Goal: Task Accomplishment & Management: Manage account settings

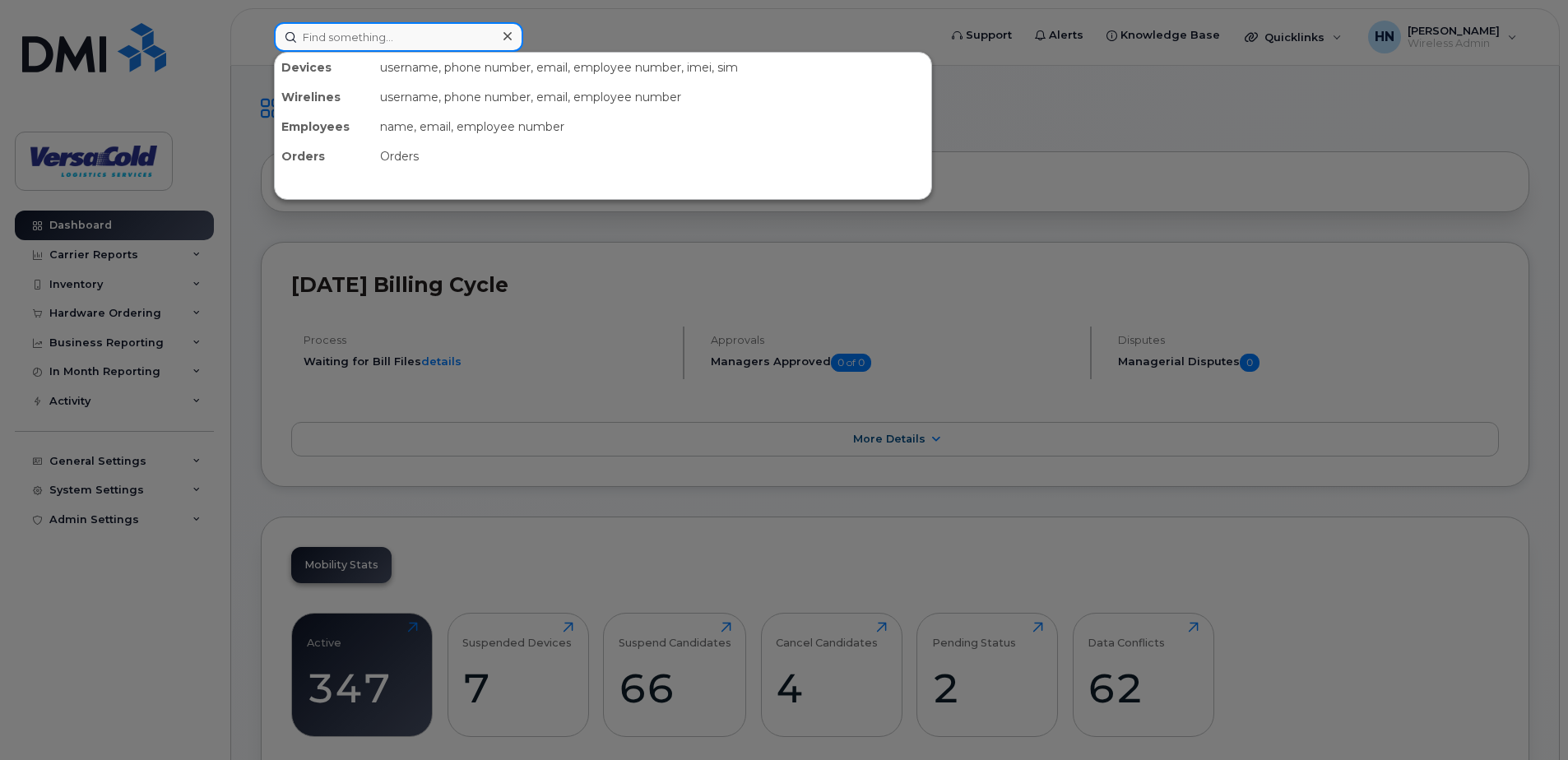
click at [429, 38] on input at bounding box center [398, 37] width 249 height 30
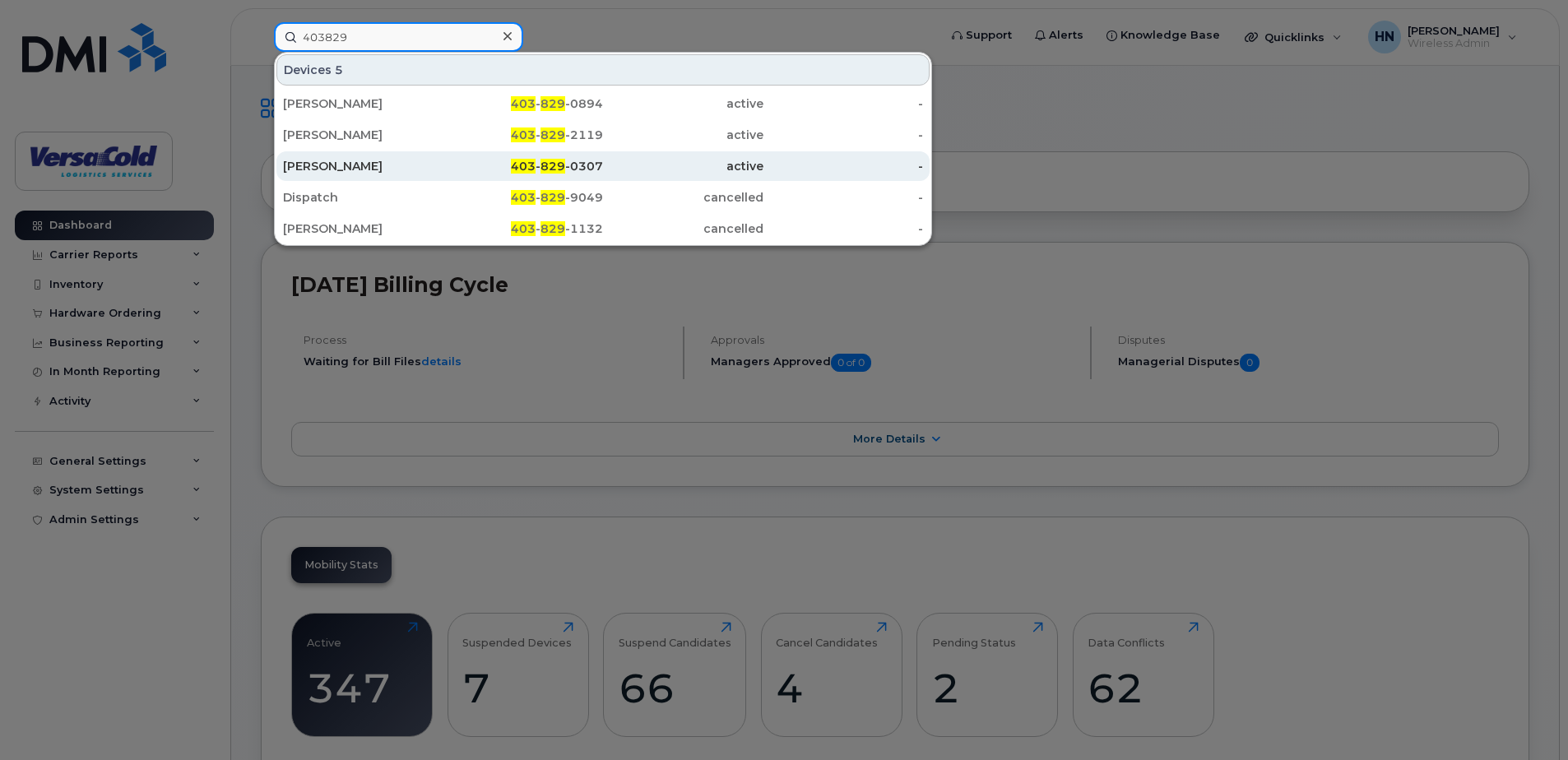
type input "403829"
click at [565, 167] on span "829" at bounding box center [552, 167] width 25 height 15
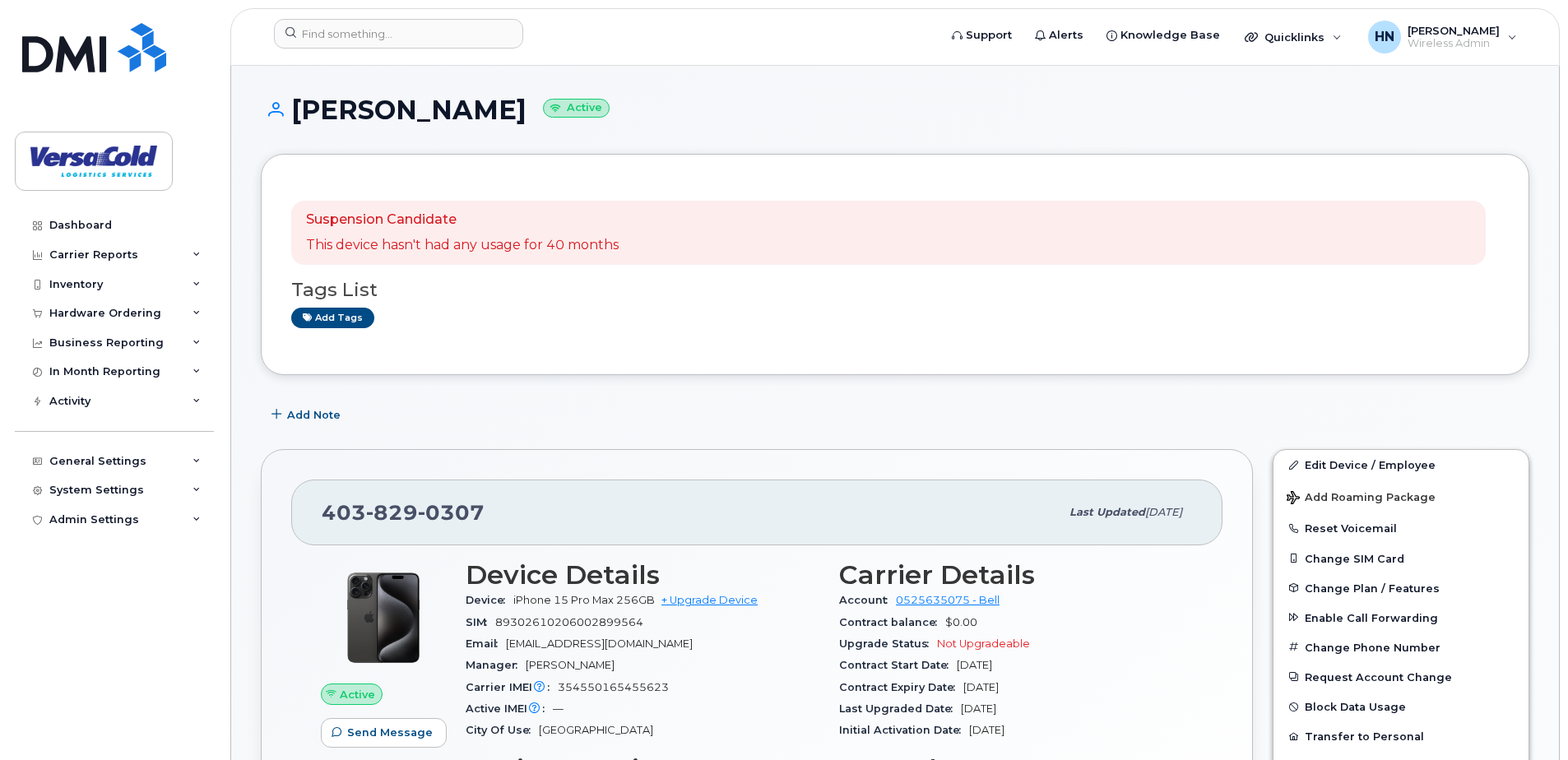
click at [739, 342] on div "Suspension Candidate This device hasn't had any usage for 40 months Tags List A…" at bounding box center [894, 264] width 1208 height 161
click at [1385, 427] on div "Add Note" at bounding box center [894, 415] width 1268 height 30
click at [533, 322] on div "Add tags" at bounding box center [888, 317] width 1195 height 21
drag, startPoint x: 471, startPoint y: 114, endPoint x: 298, endPoint y: 101, distance: 173.5
click at [298, 101] on h1 "Chris Morton Active" at bounding box center [894, 110] width 1268 height 29
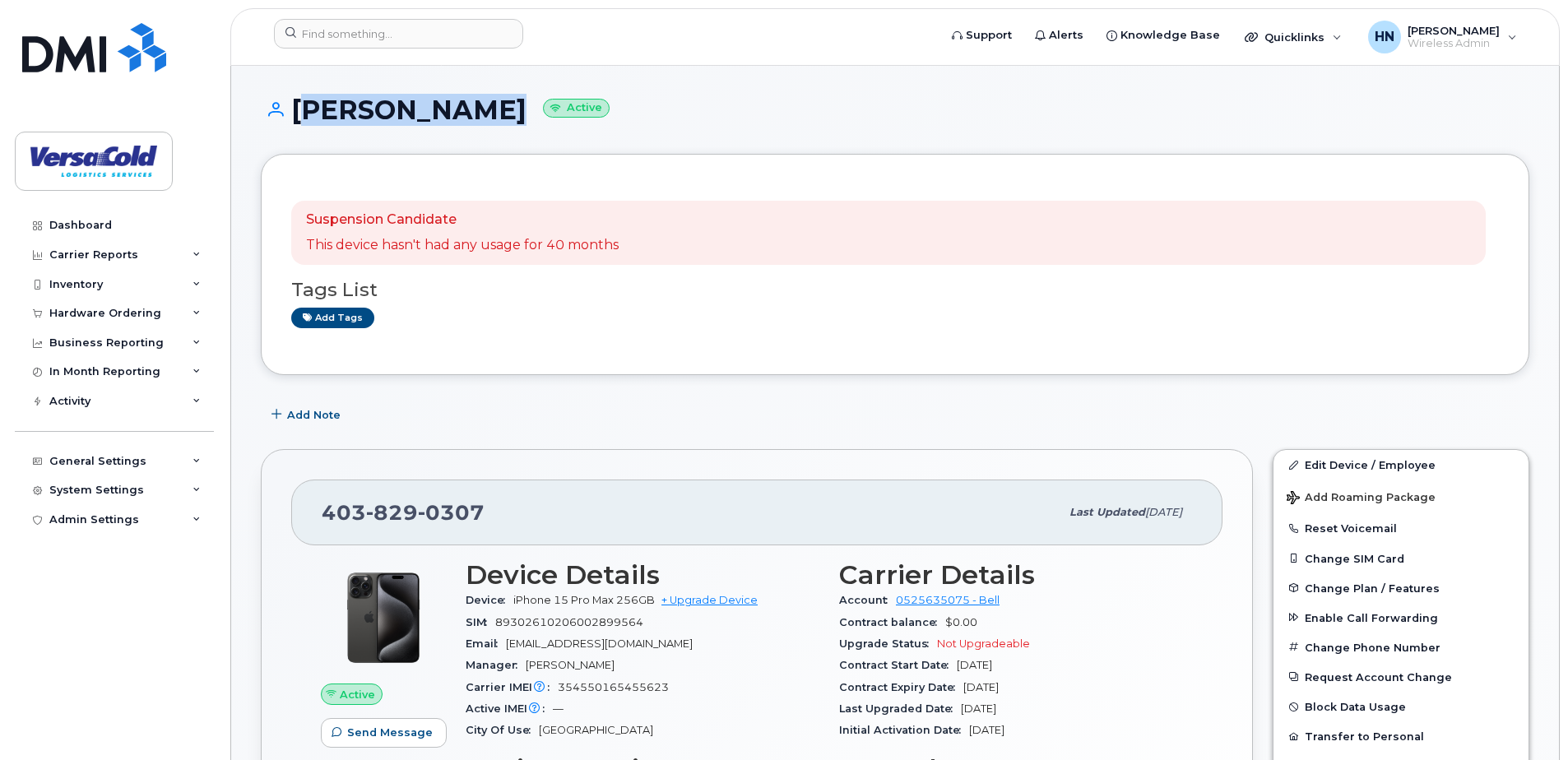
drag, startPoint x: 298, startPoint y: 101, endPoint x: 349, endPoint y: 105, distance: 51.2
copy h1 "Chris Morton"
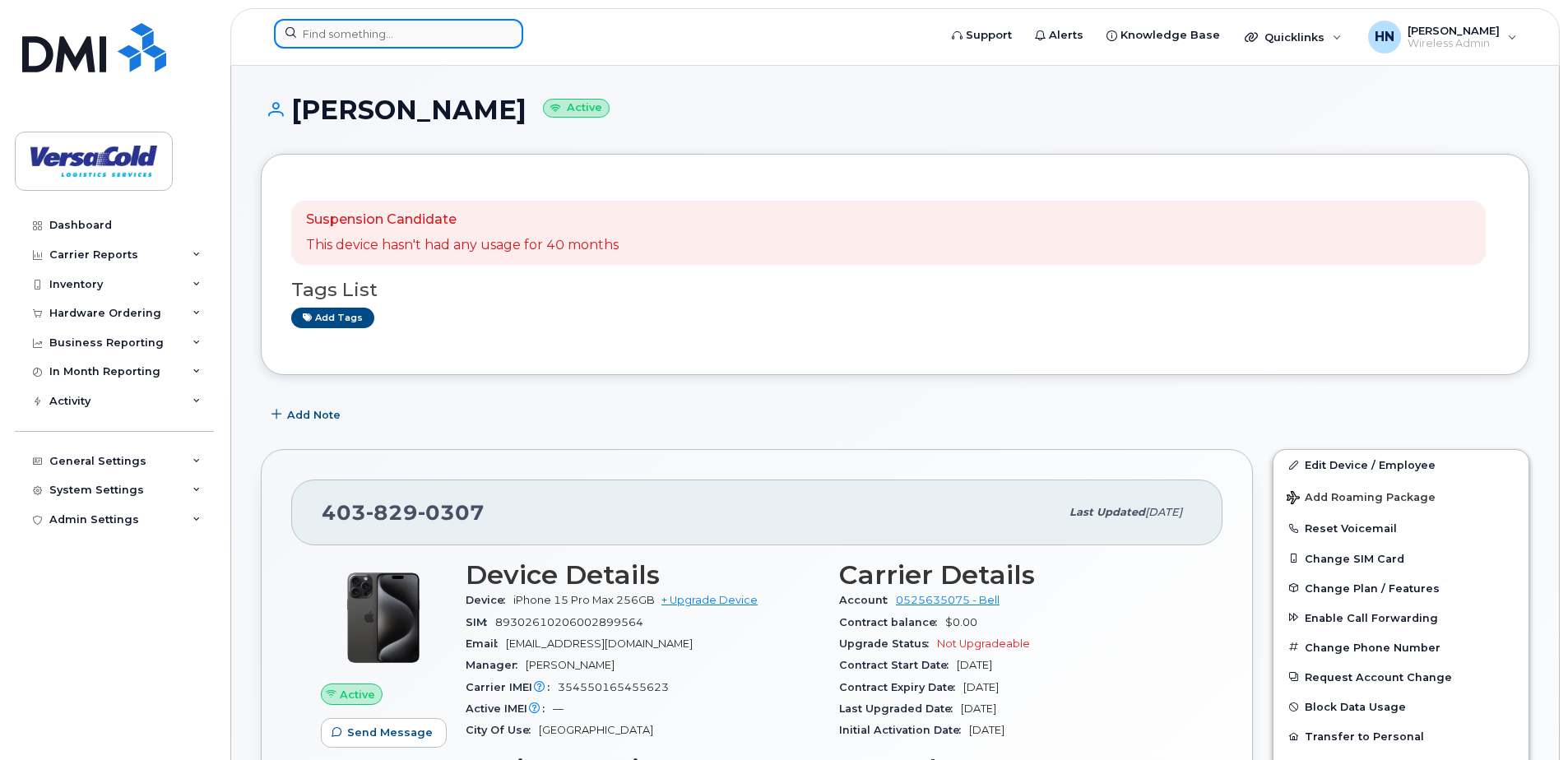
click at [366, 41] on input at bounding box center [398, 34] width 249 height 30
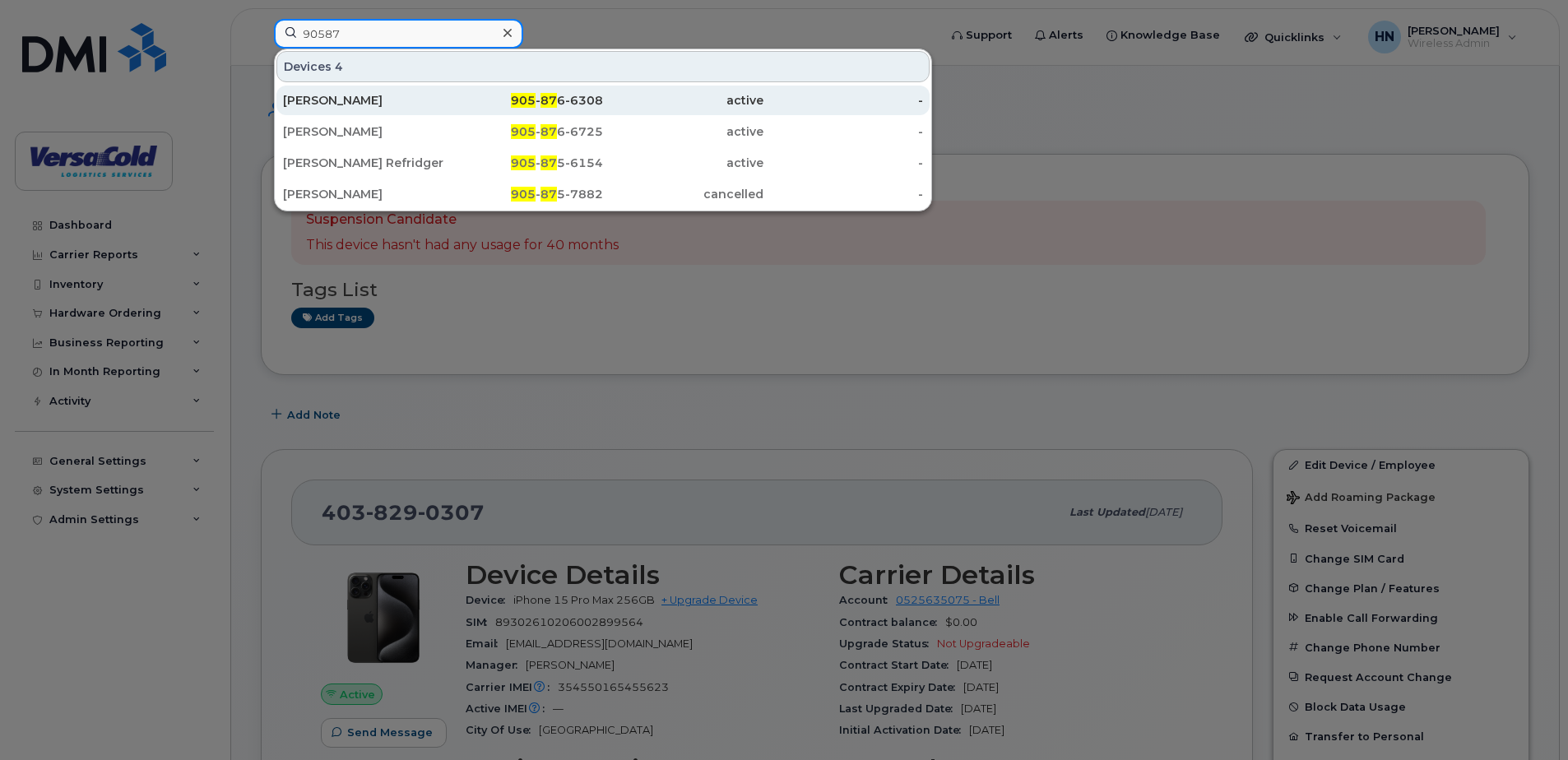
type input "90587"
click at [392, 107] on div "Zoran Duma" at bounding box center [363, 101] width 161 height 16
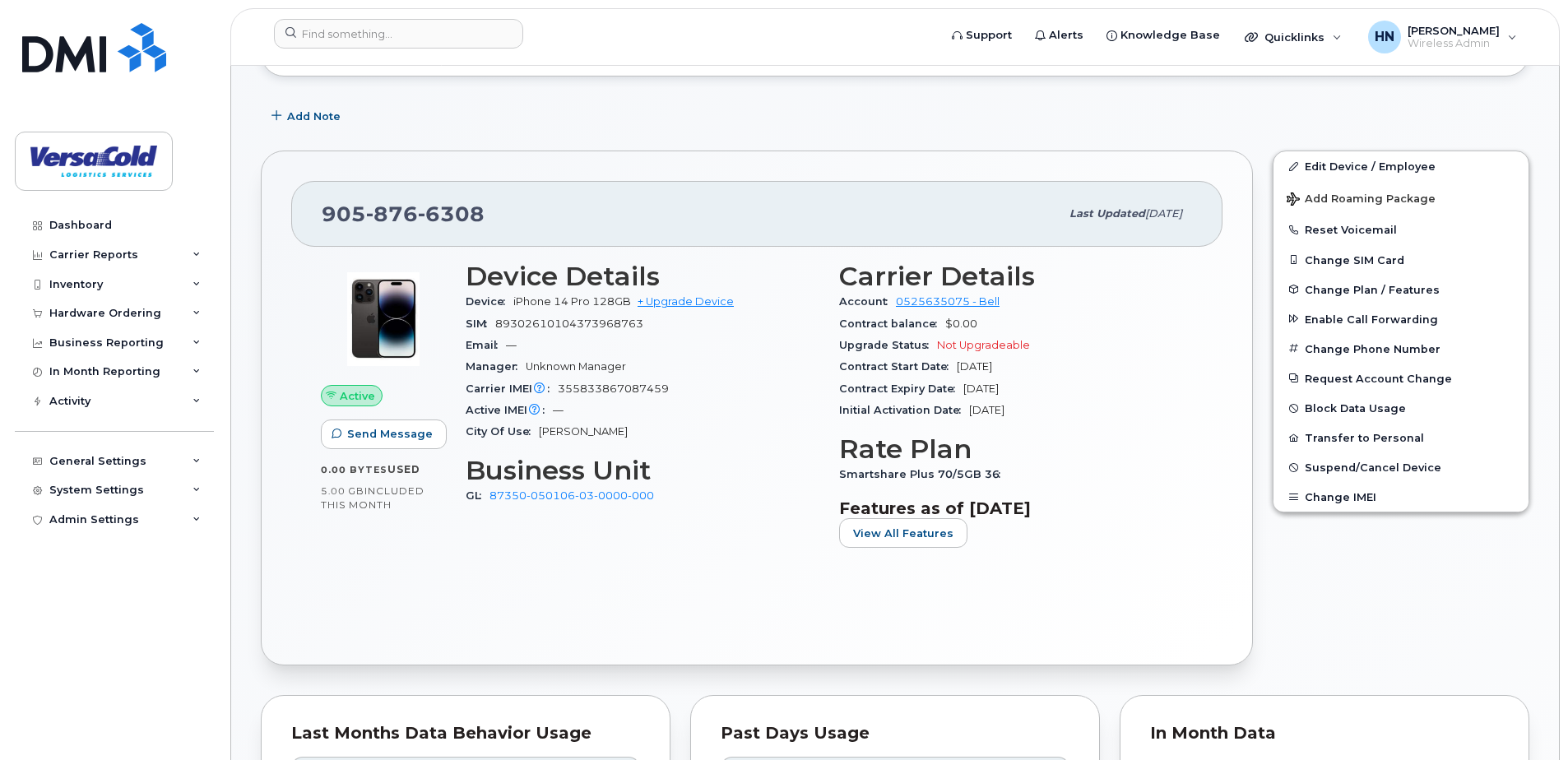
scroll to position [329, 0]
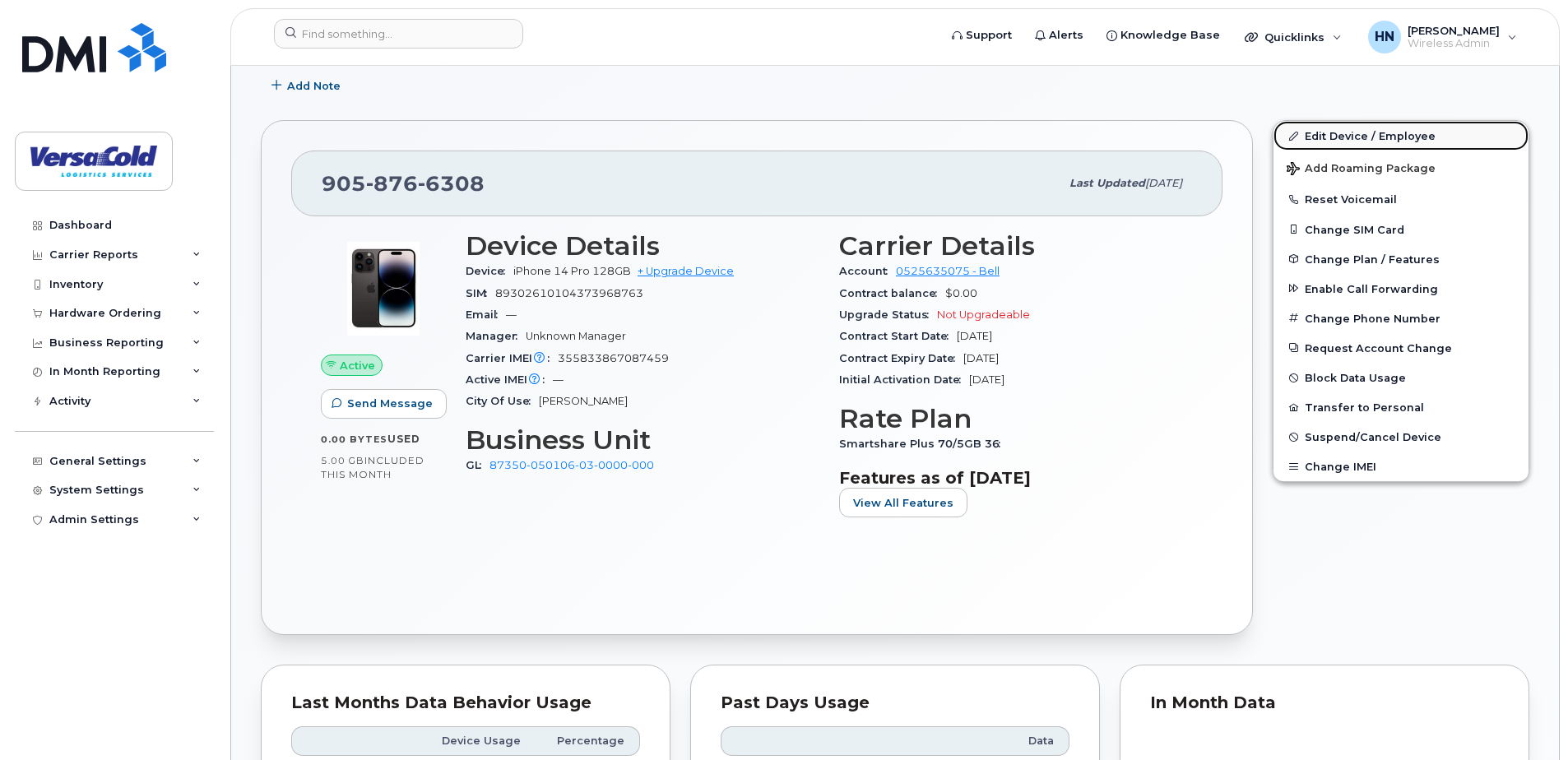
click at [1347, 141] on link "Edit Device / Employee" at bounding box center [1400, 136] width 255 height 30
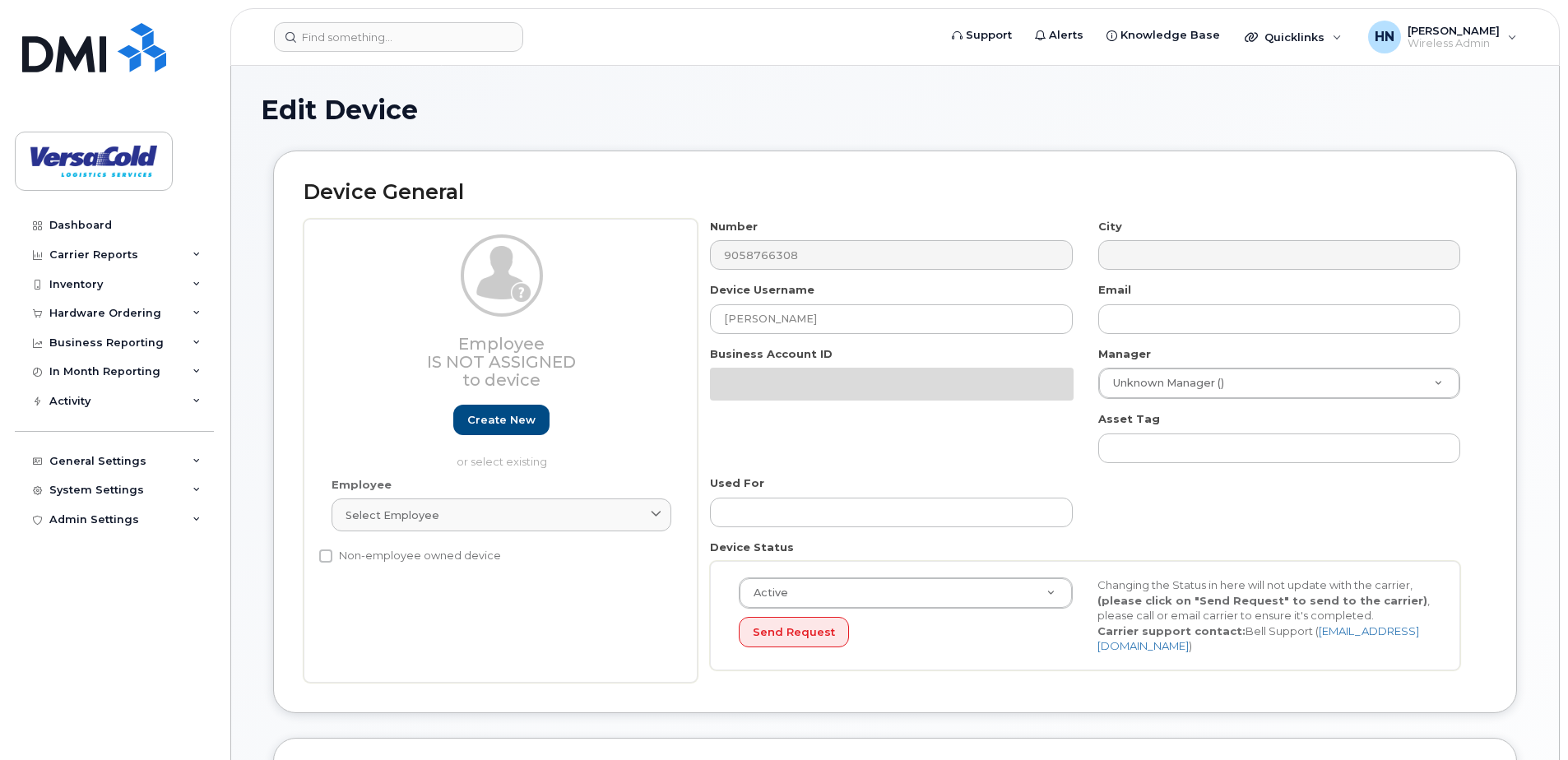
select select "43249"
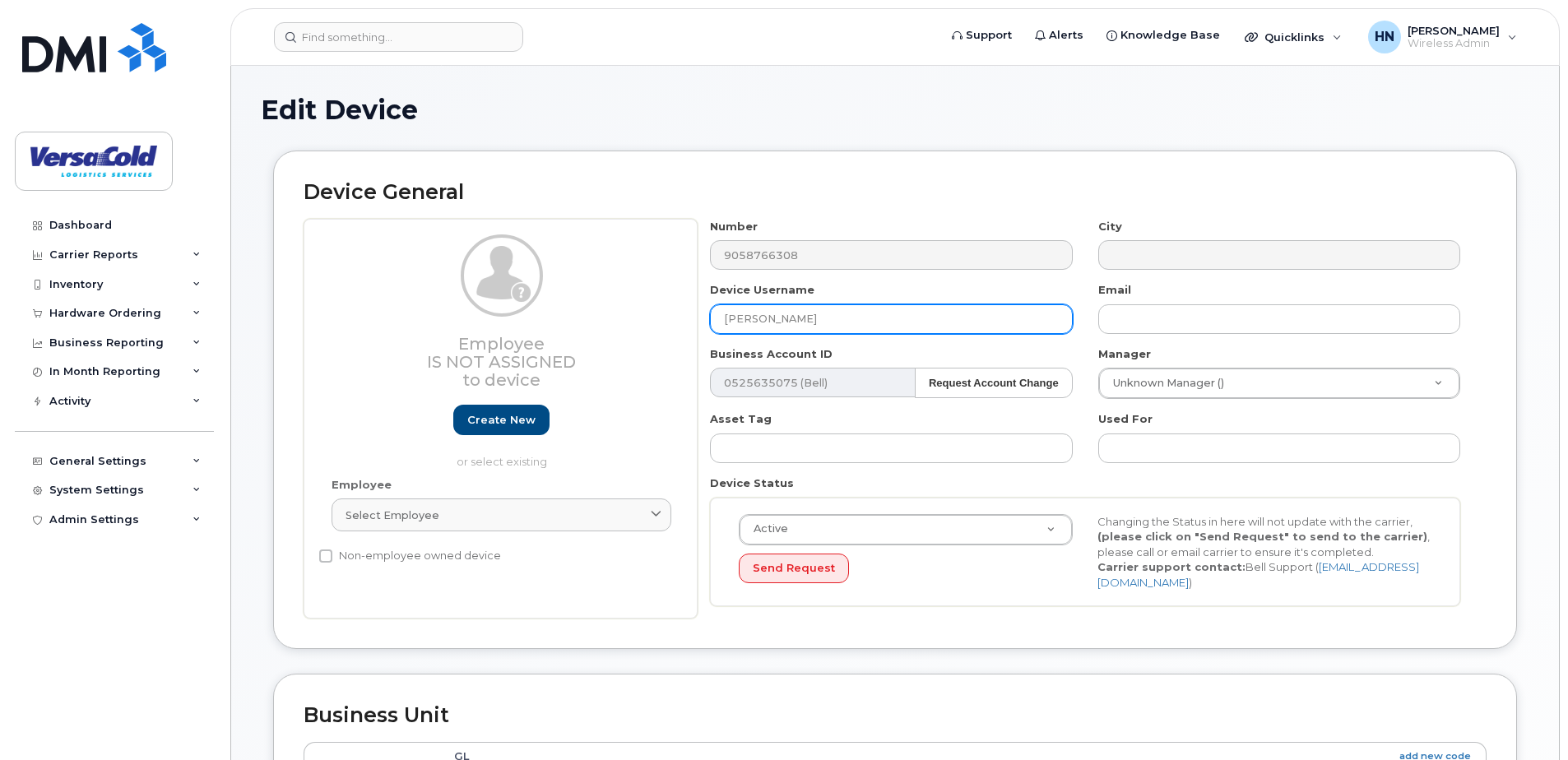
drag, startPoint x: 844, startPoint y: 312, endPoint x: 674, endPoint y: 316, distance: 170.0
click at [674, 316] on div "Employee Is not assigned to device Create new or select existing Employee Selec…" at bounding box center [894, 419] width 1183 height 401
type input "Chris Morton"
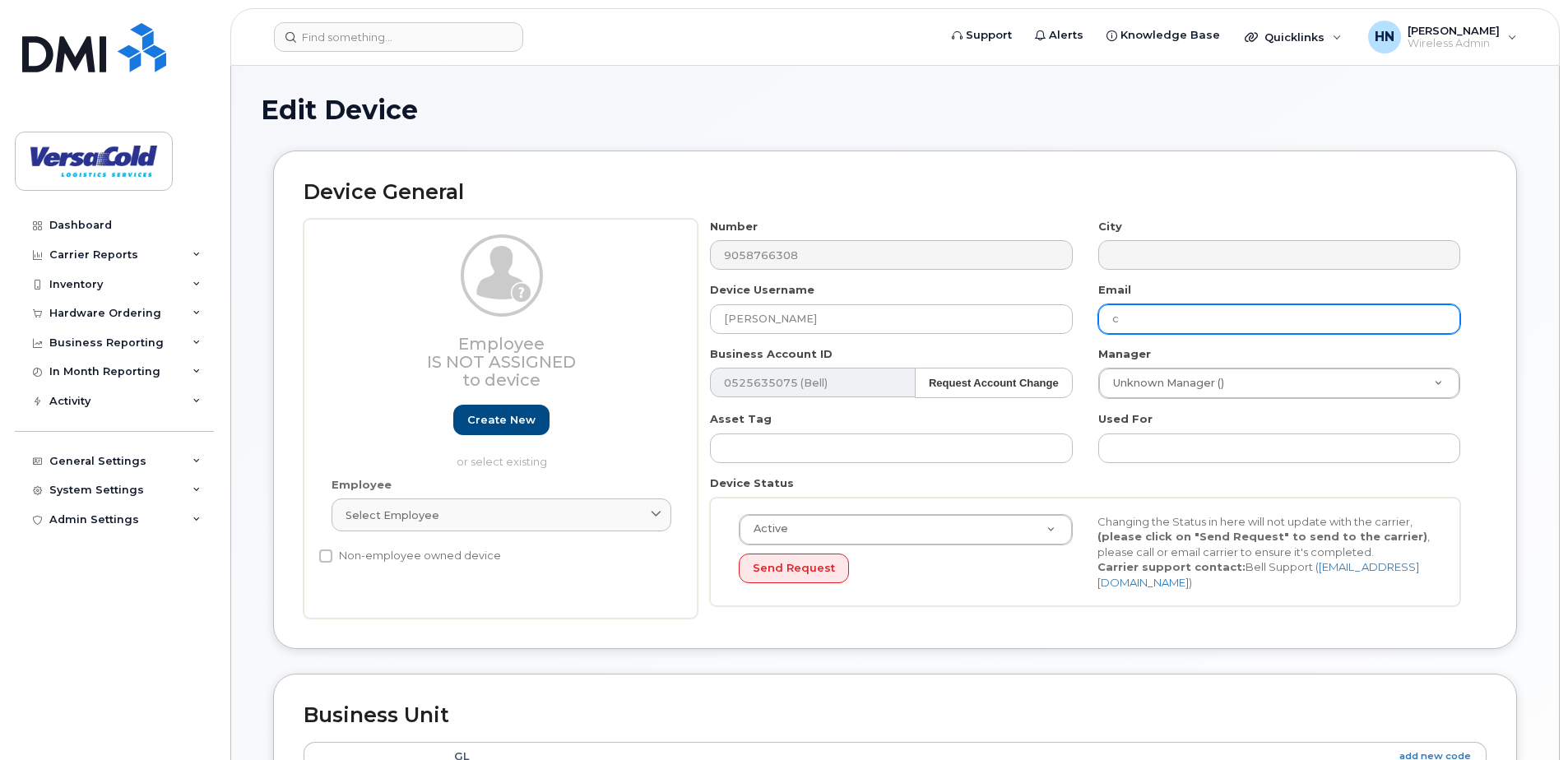
type input "cmorton@onelineage.com"
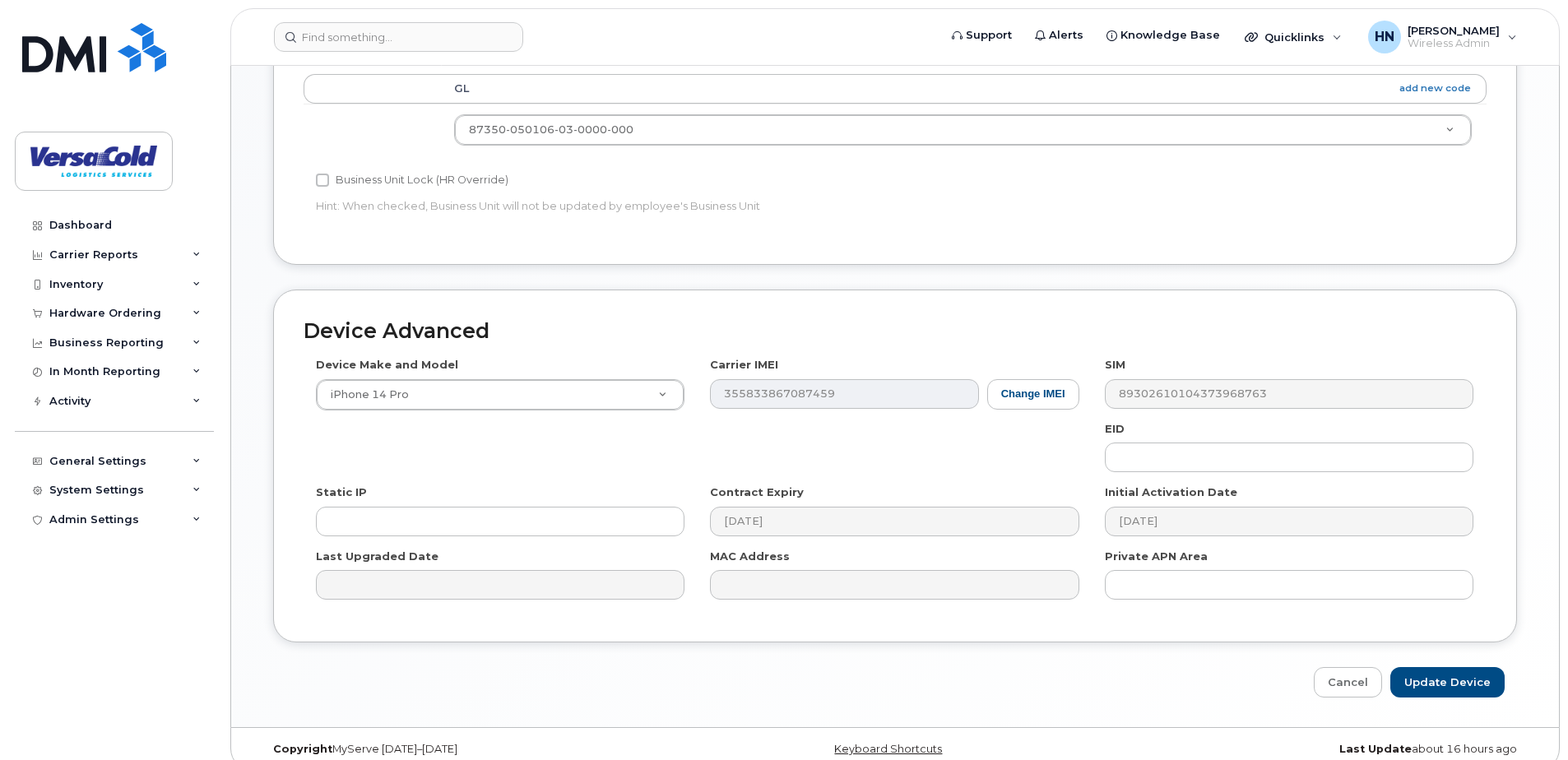
scroll to position [687, 0]
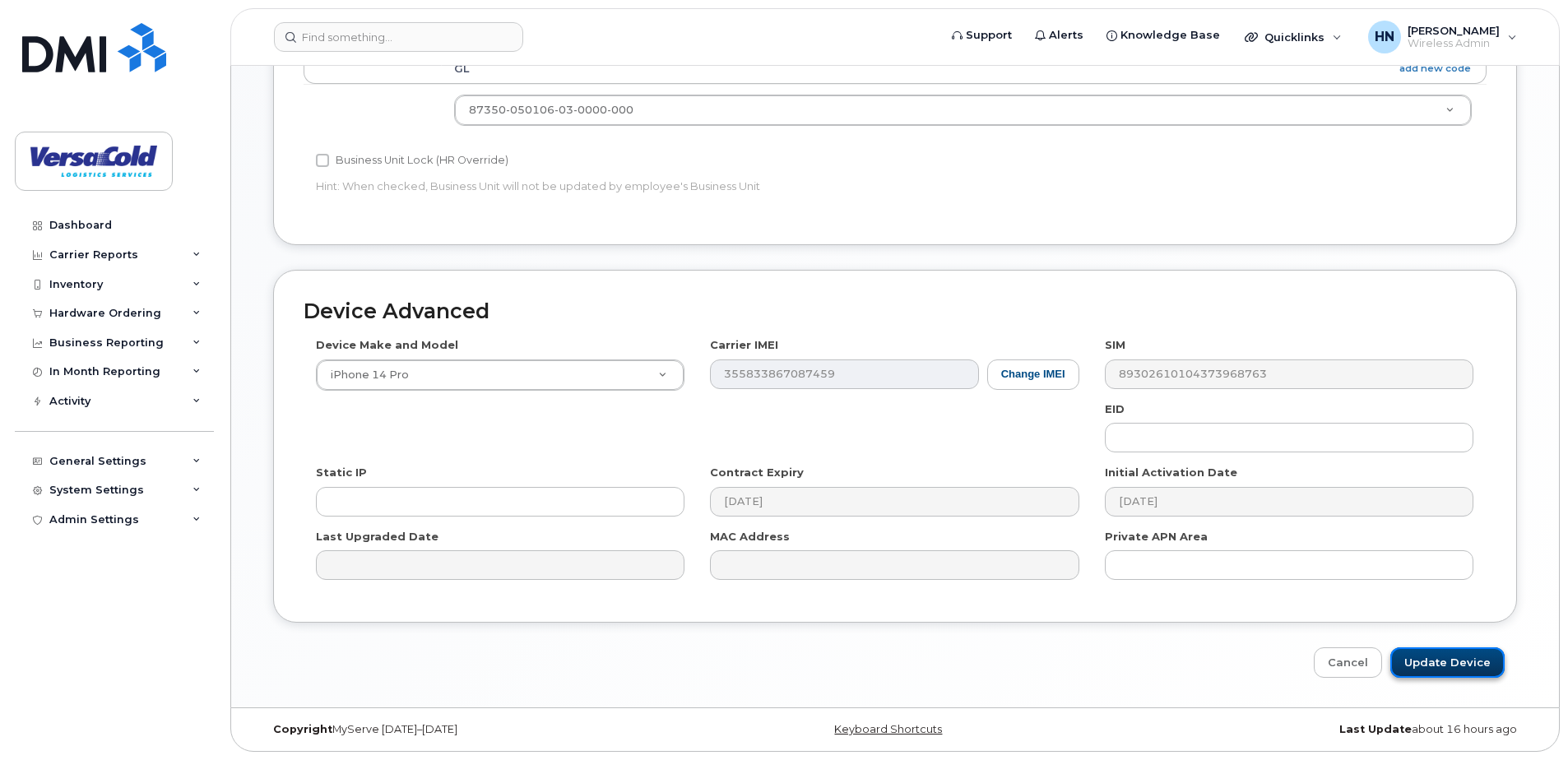
click at [1458, 664] on input "Update Device" at bounding box center [1447, 662] width 115 height 30
type input "Saving..."
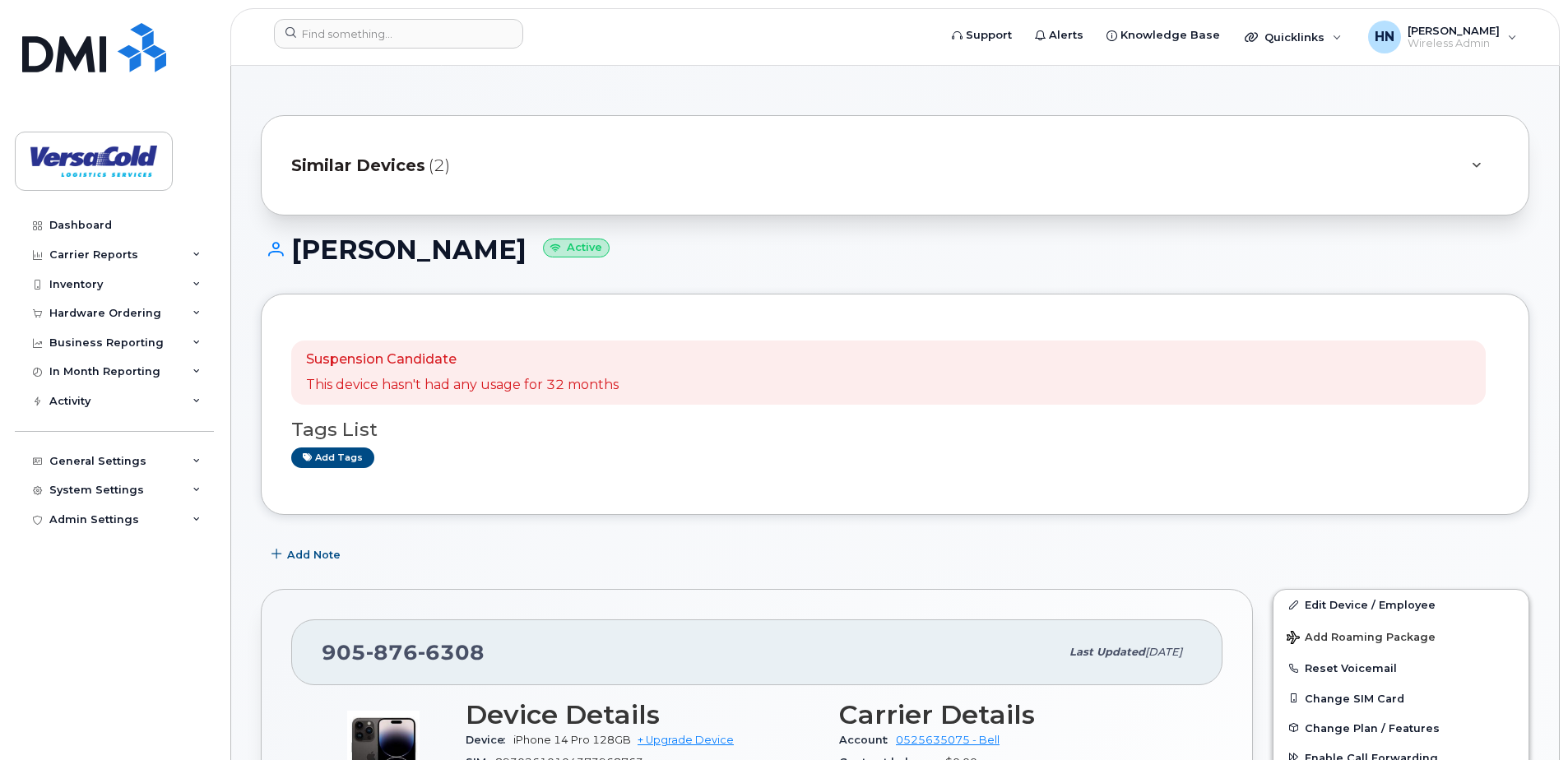
click at [365, 167] on span "Similar Devices" at bounding box center [358, 166] width 134 height 24
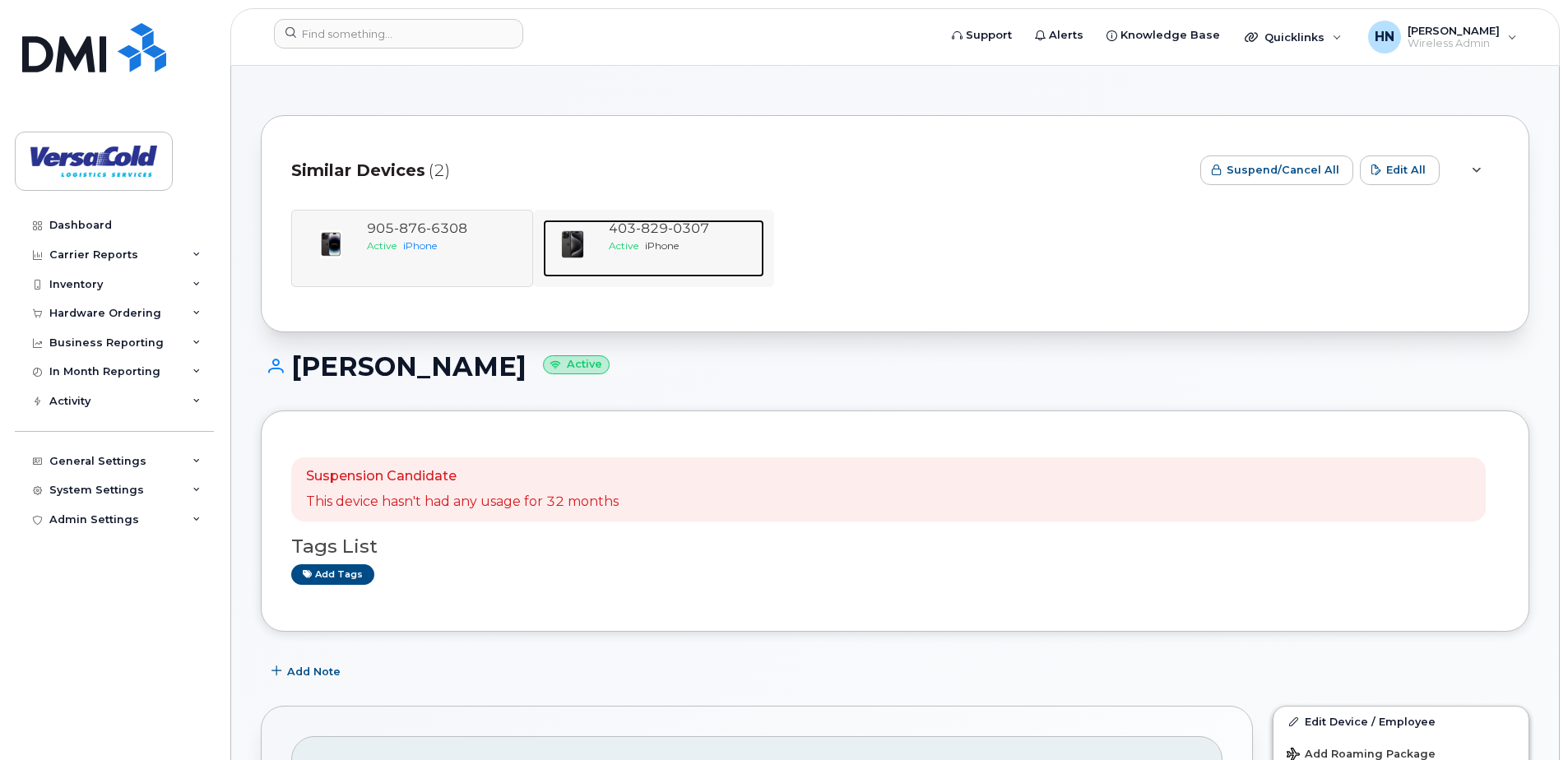
click at [689, 224] on span "0307" at bounding box center [688, 228] width 41 height 16
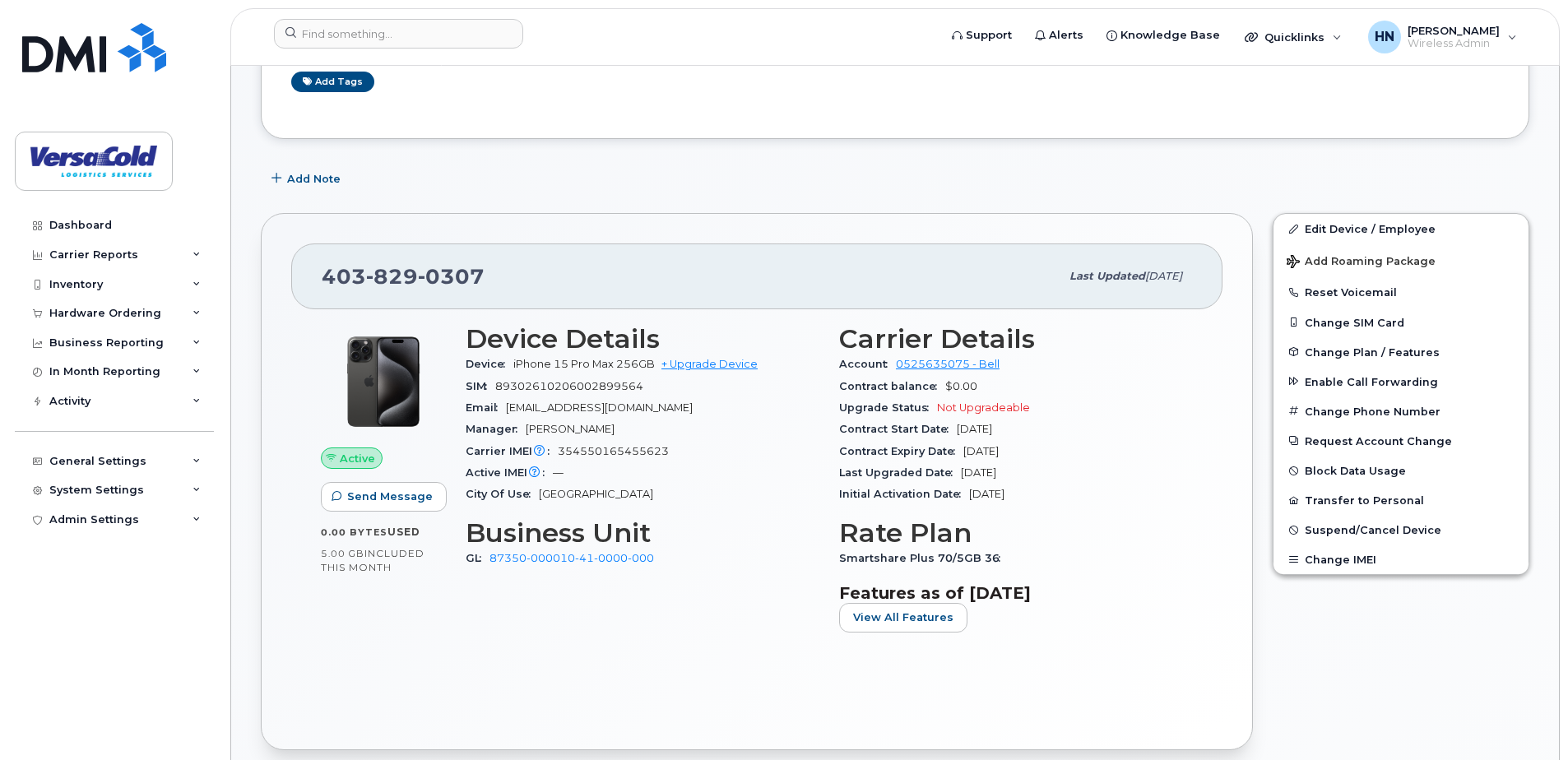
scroll to position [494, 0]
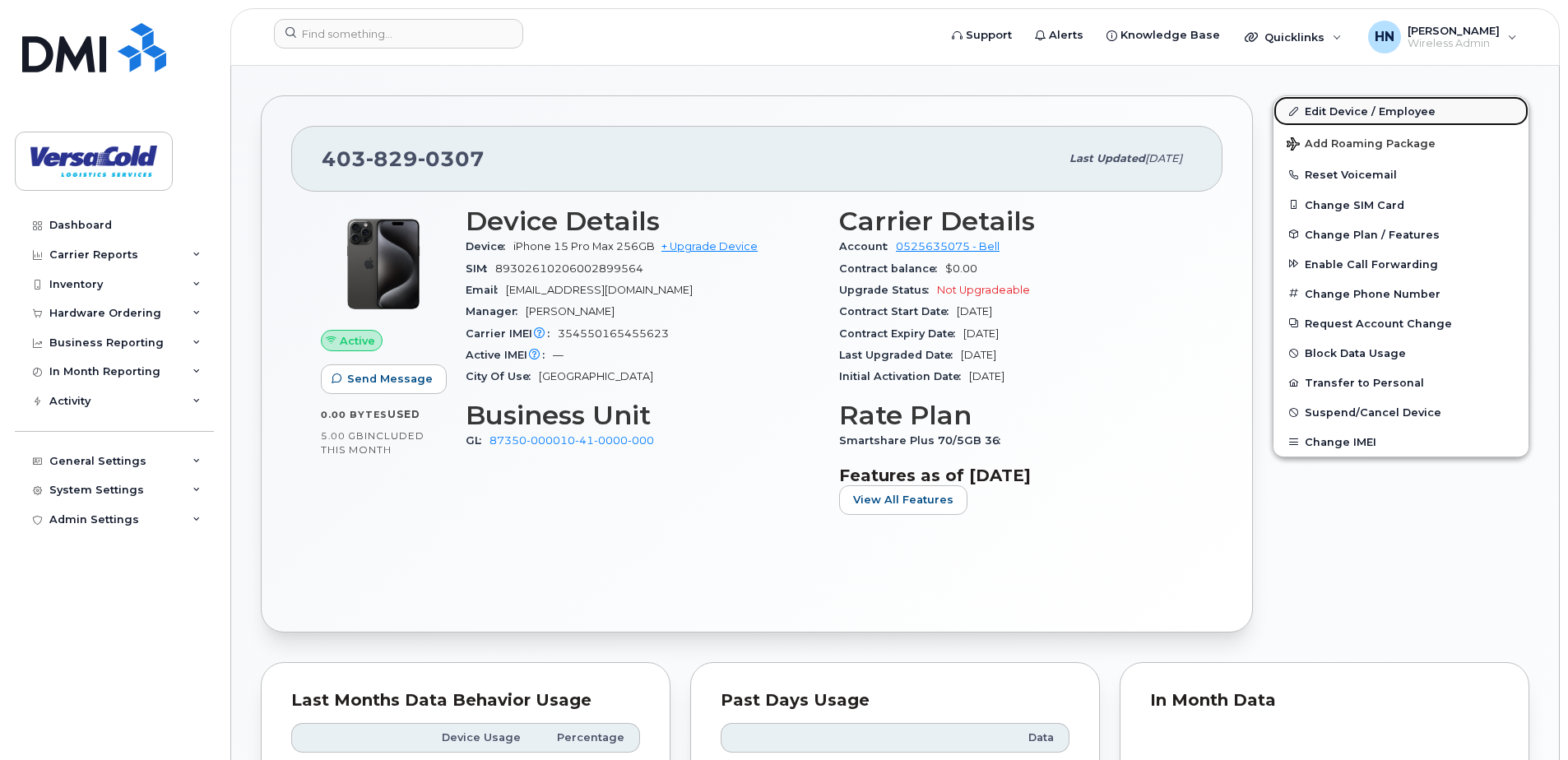
click at [1360, 116] on link "Edit Device / Employee" at bounding box center [1400, 111] width 255 height 30
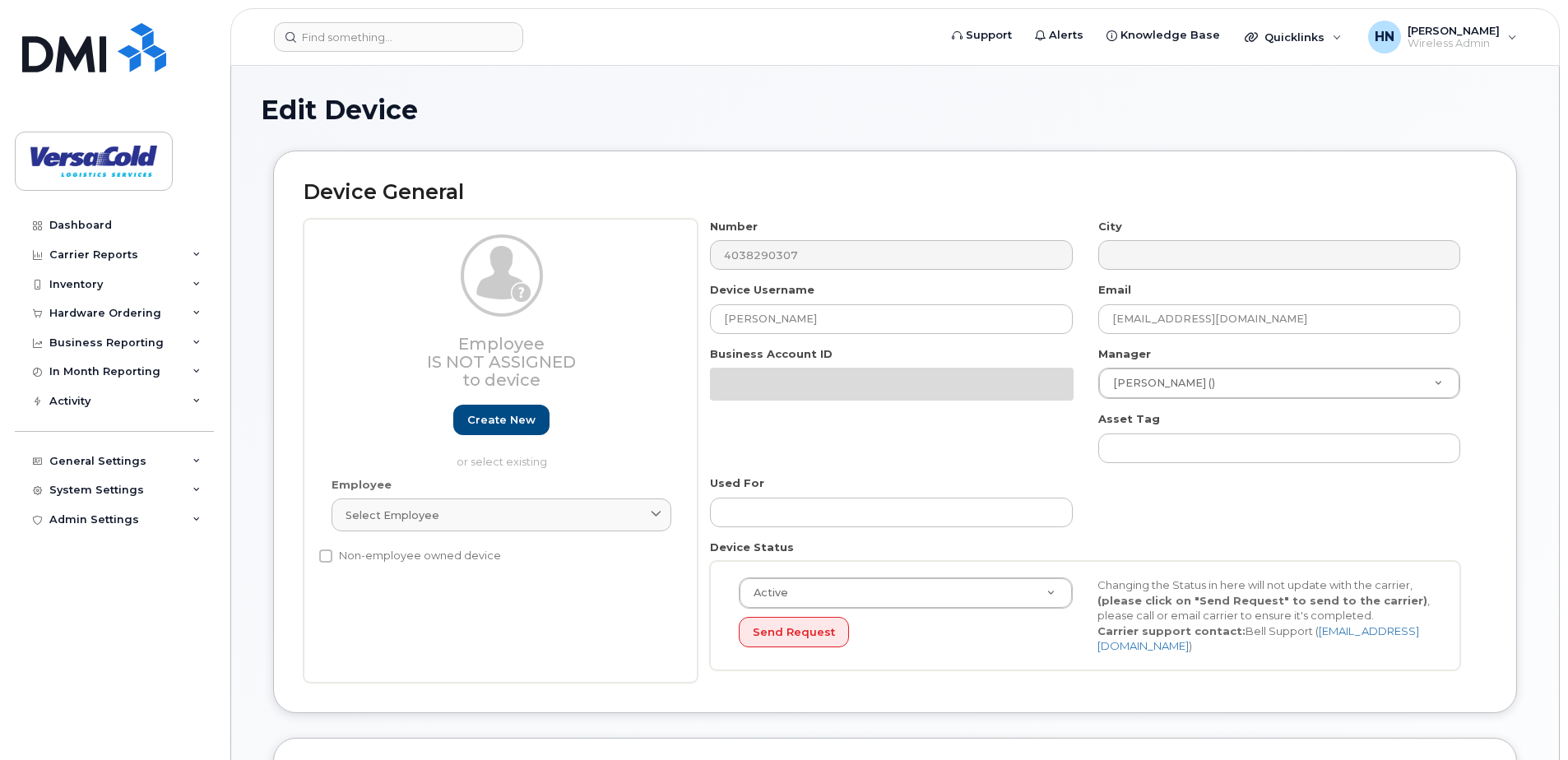
select select "2672338"
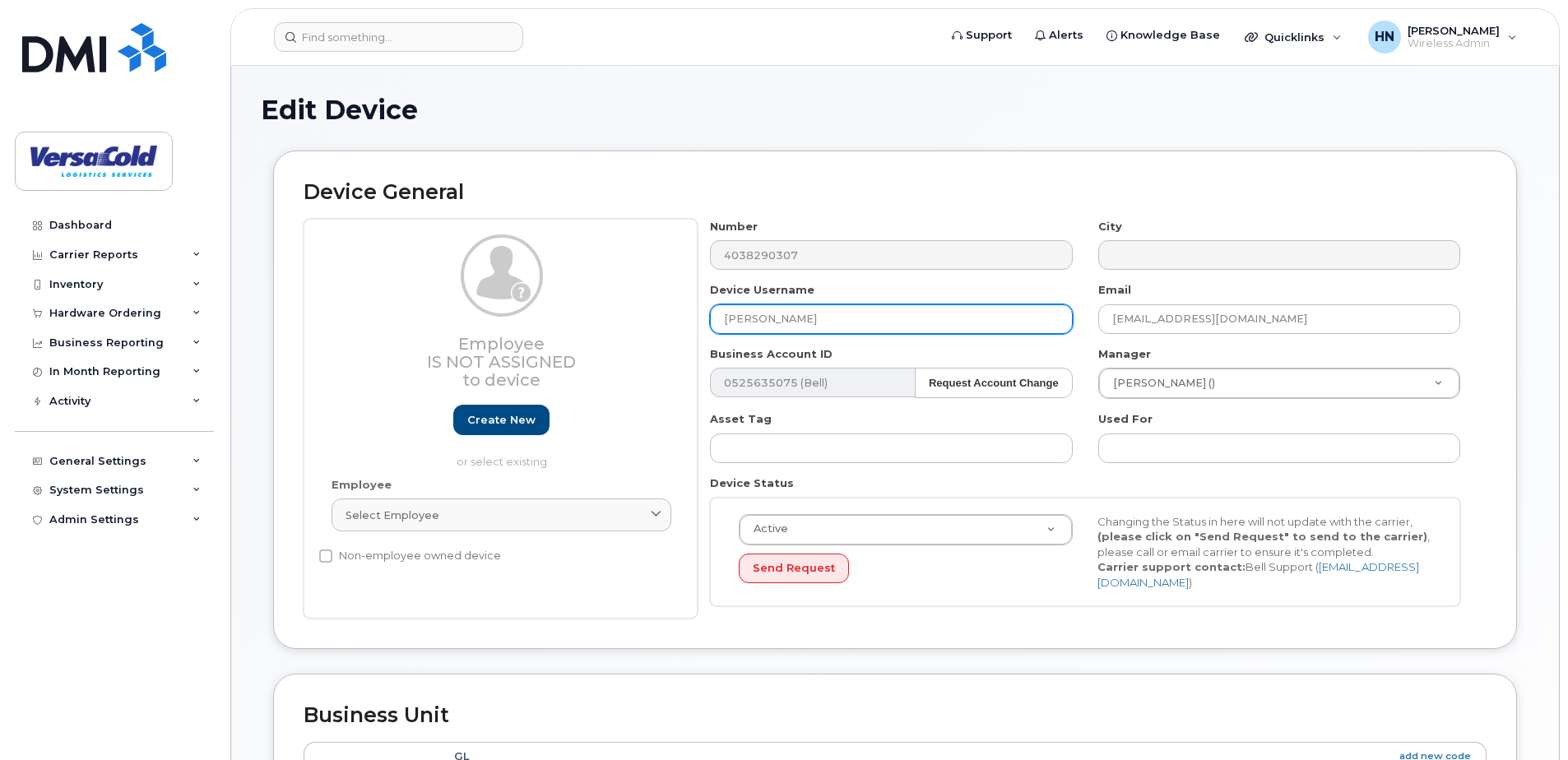
click at [907, 323] on input "Chris Morton" at bounding box center [890, 319] width 362 height 30
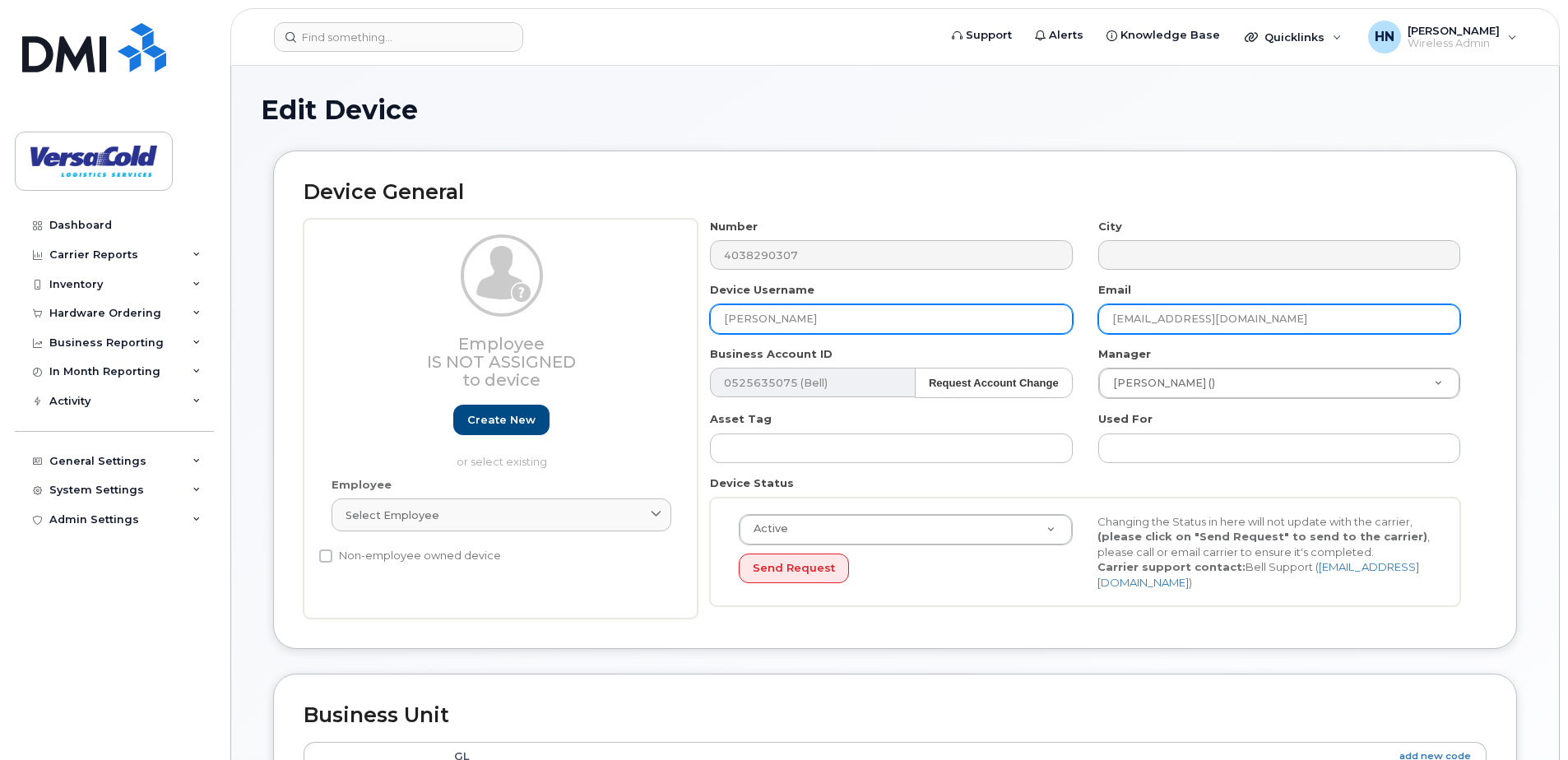
type input "[PERSON_NAME]"
drag, startPoint x: 1288, startPoint y: 320, endPoint x: 1064, endPoint y: 318, distance: 224.0
click at [1064, 318] on div "Number 4038290307 City Device Username Lorna Email cmorton@onelineage.com Busin…" at bounding box center [1085, 419] width 776 height 401
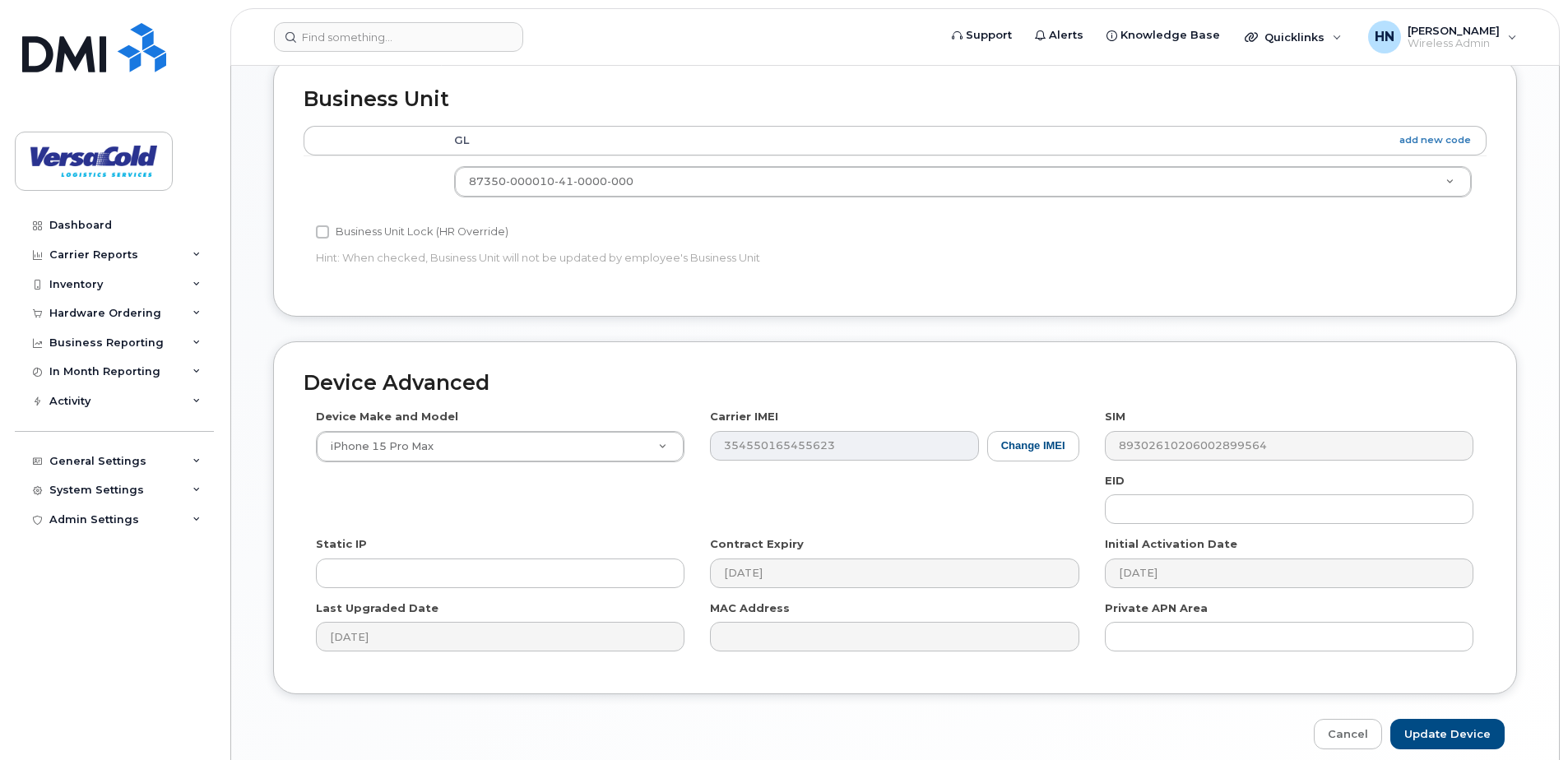
scroll to position [687, 0]
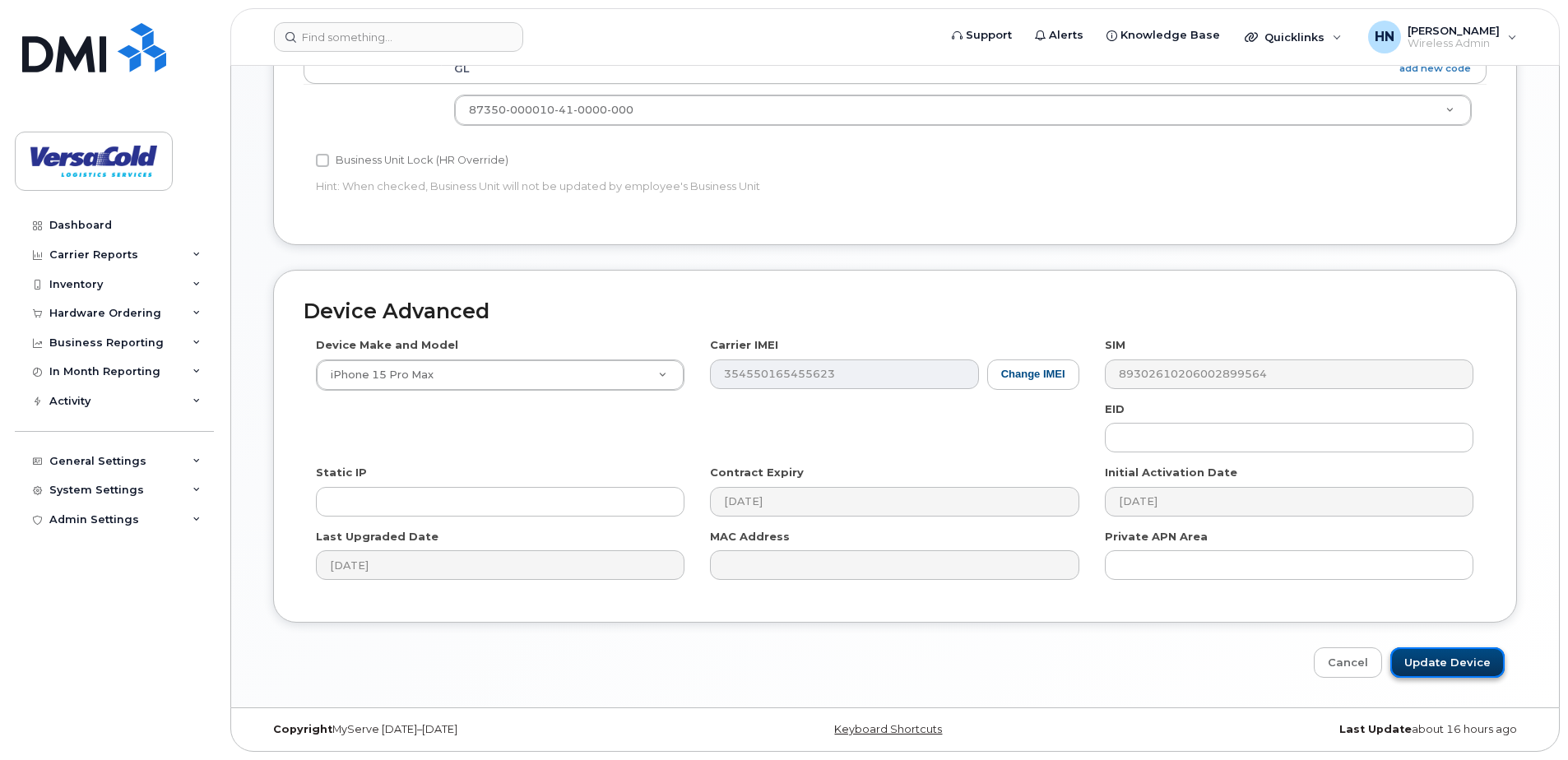
click at [1454, 658] on input "Update Device" at bounding box center [1447, 662] width 115 height 30
type input "Saving..."
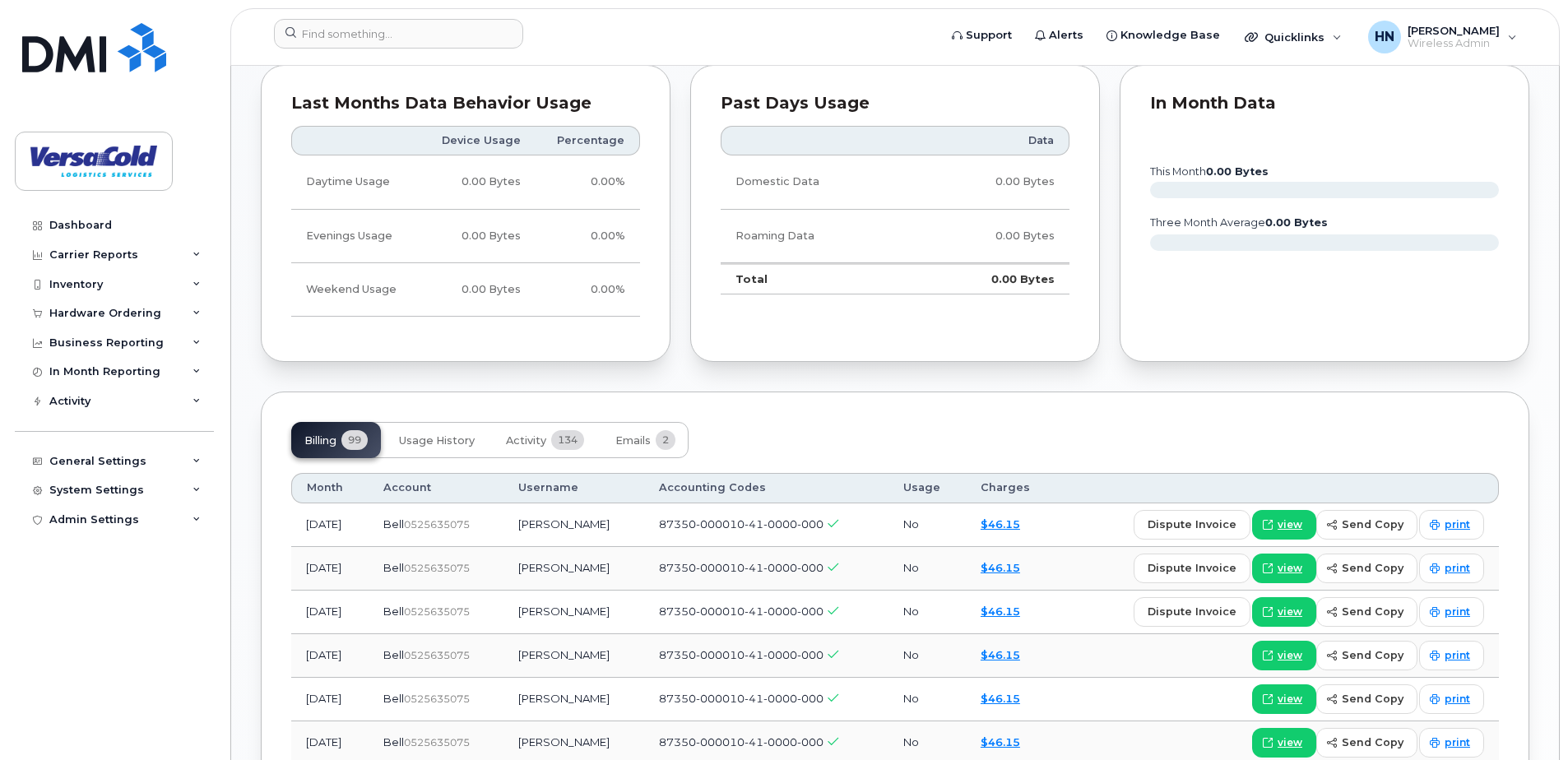
scroll to position [987, 0]
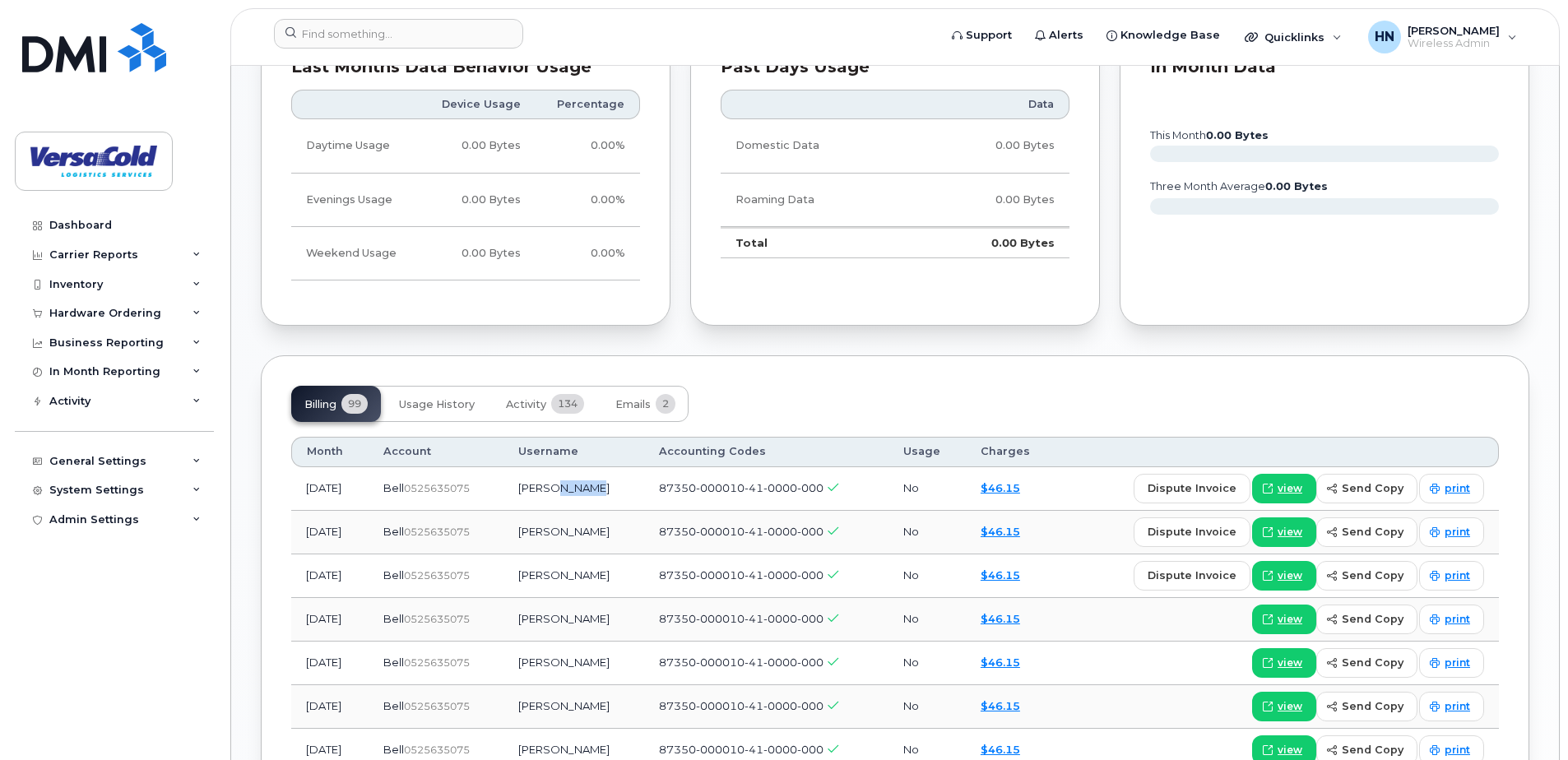
drag, startPoint x: 616, startPoint y: 490, endPoint x: 583, endPoint y: 486, distance: 33.2
click at [583, 486] on td "[PERSON_NAME]" at bounding box center [574, 489] width 141 height 44
copy td "Jellow"
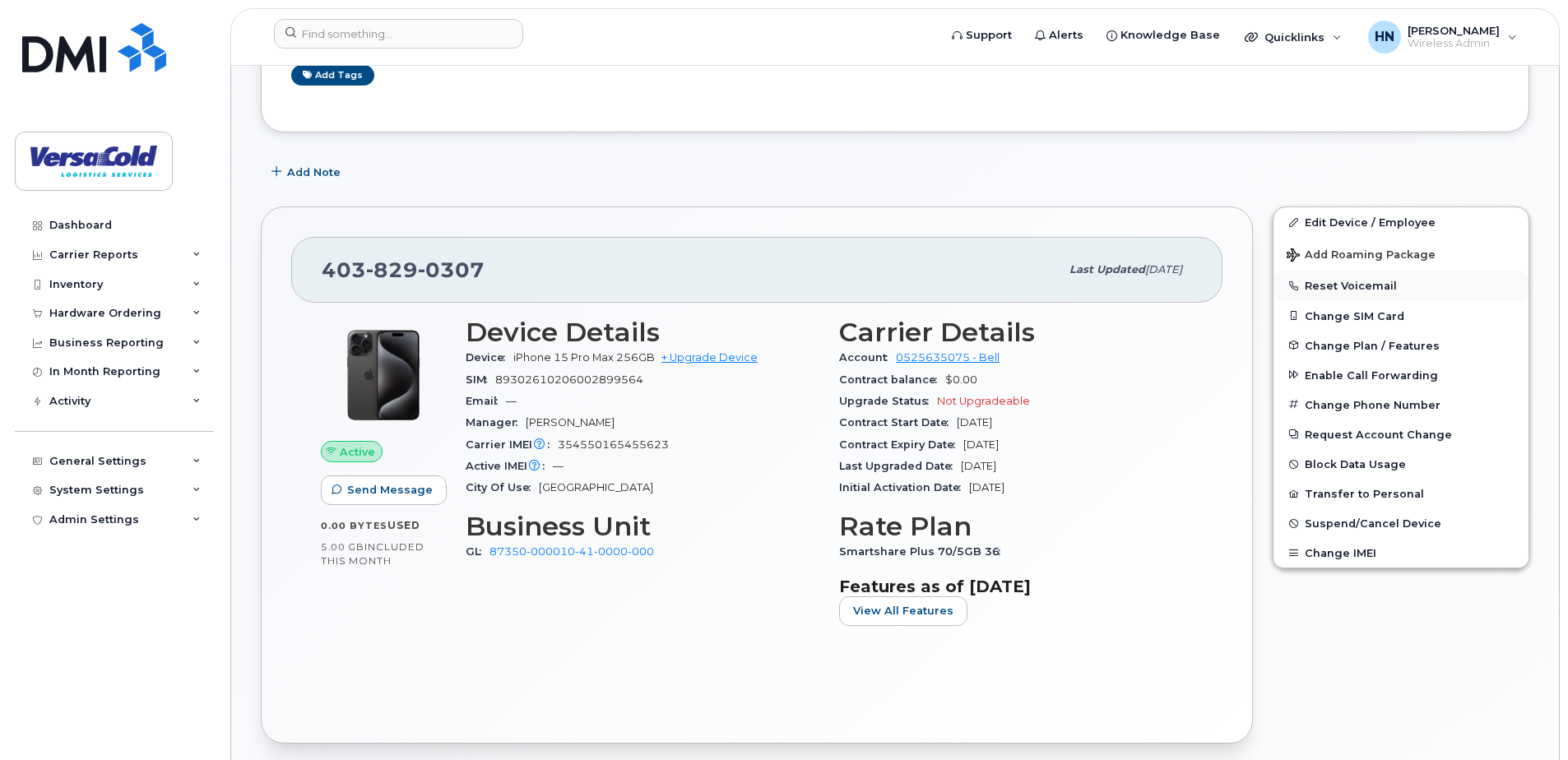
scroll to position [246, 0]
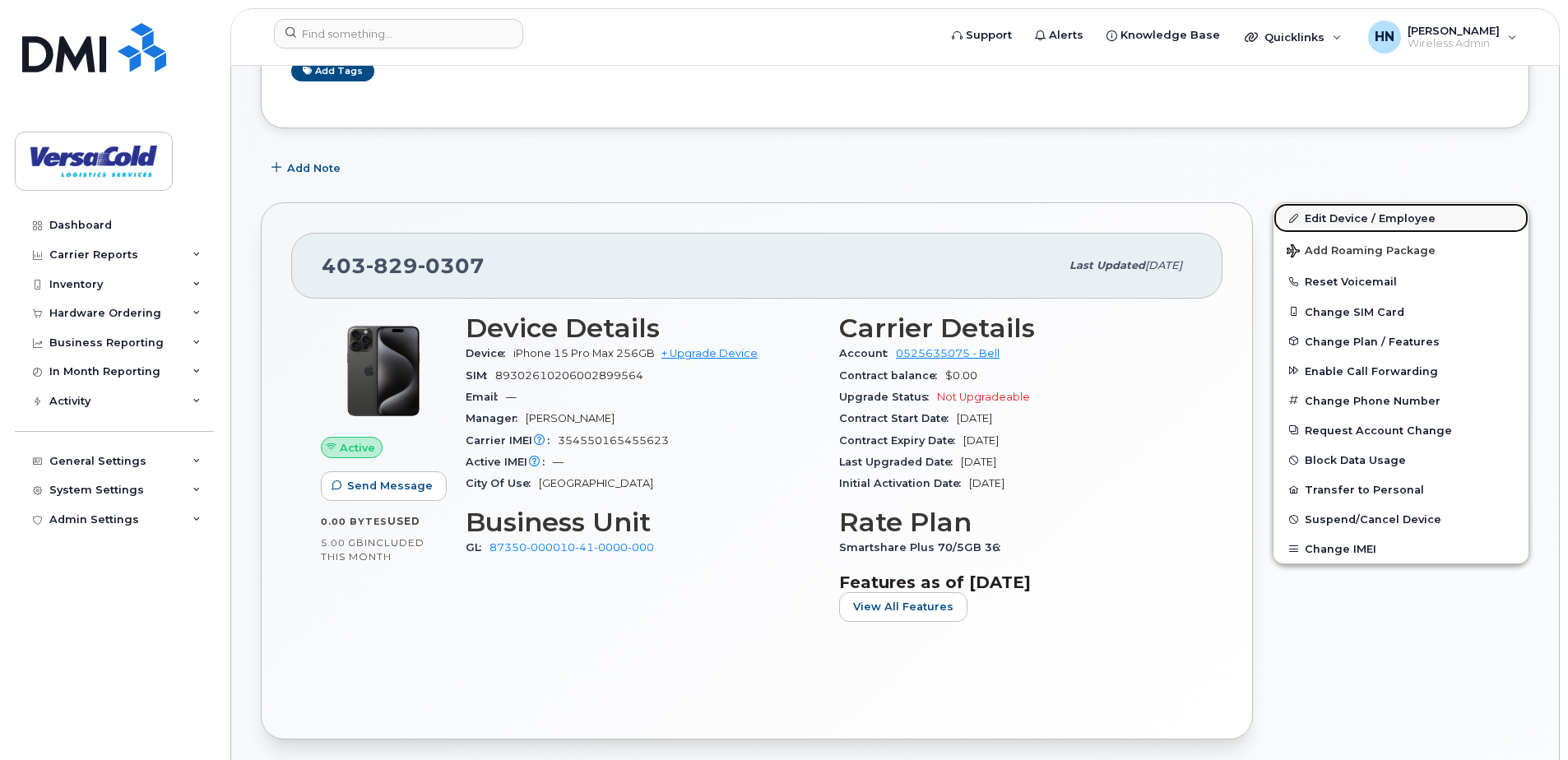
click at [1378, 220] on link "Edit Device / Employee" at bounding box center [1400, 218] width 255 height 30
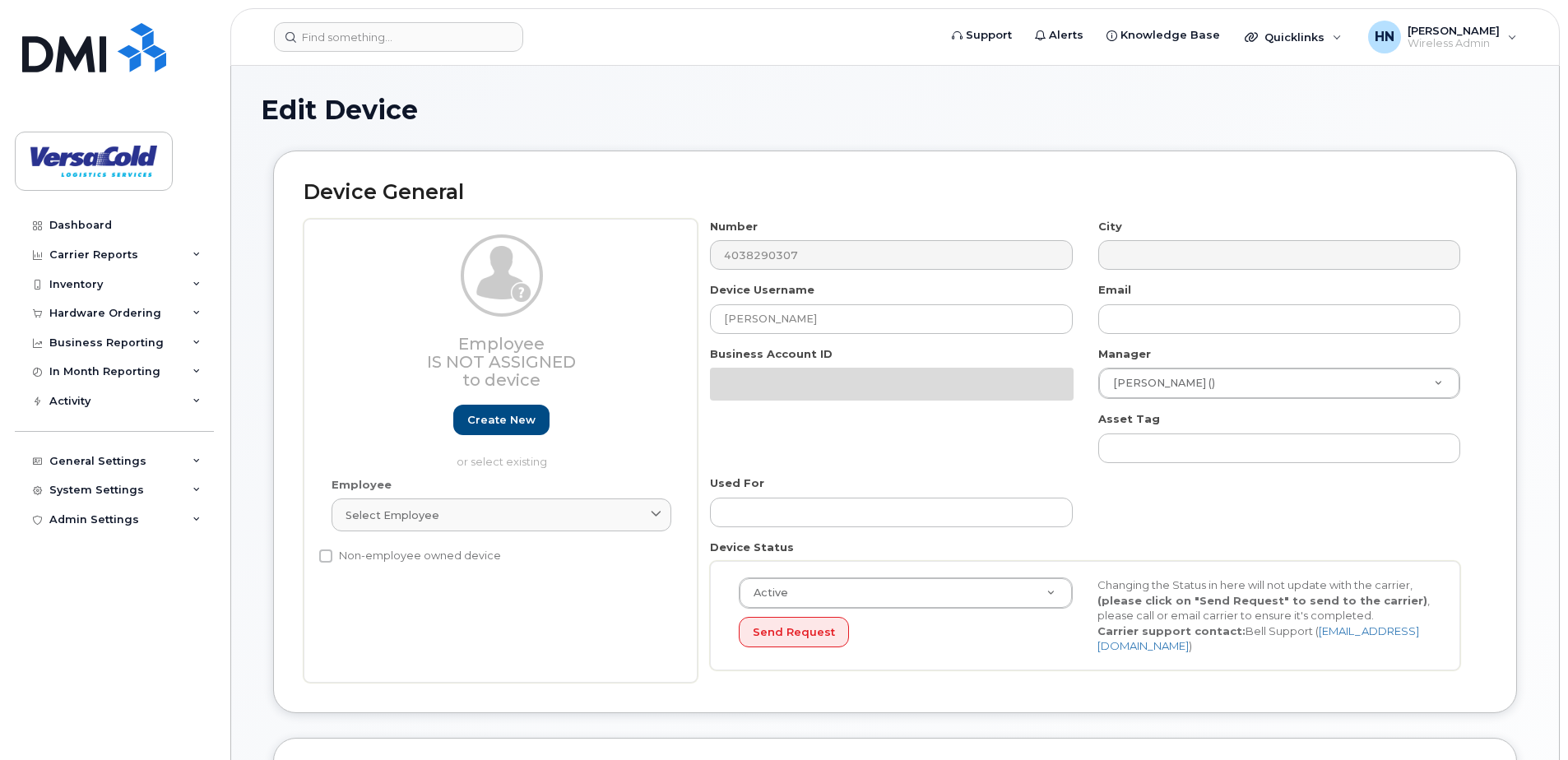
select select "2672338"
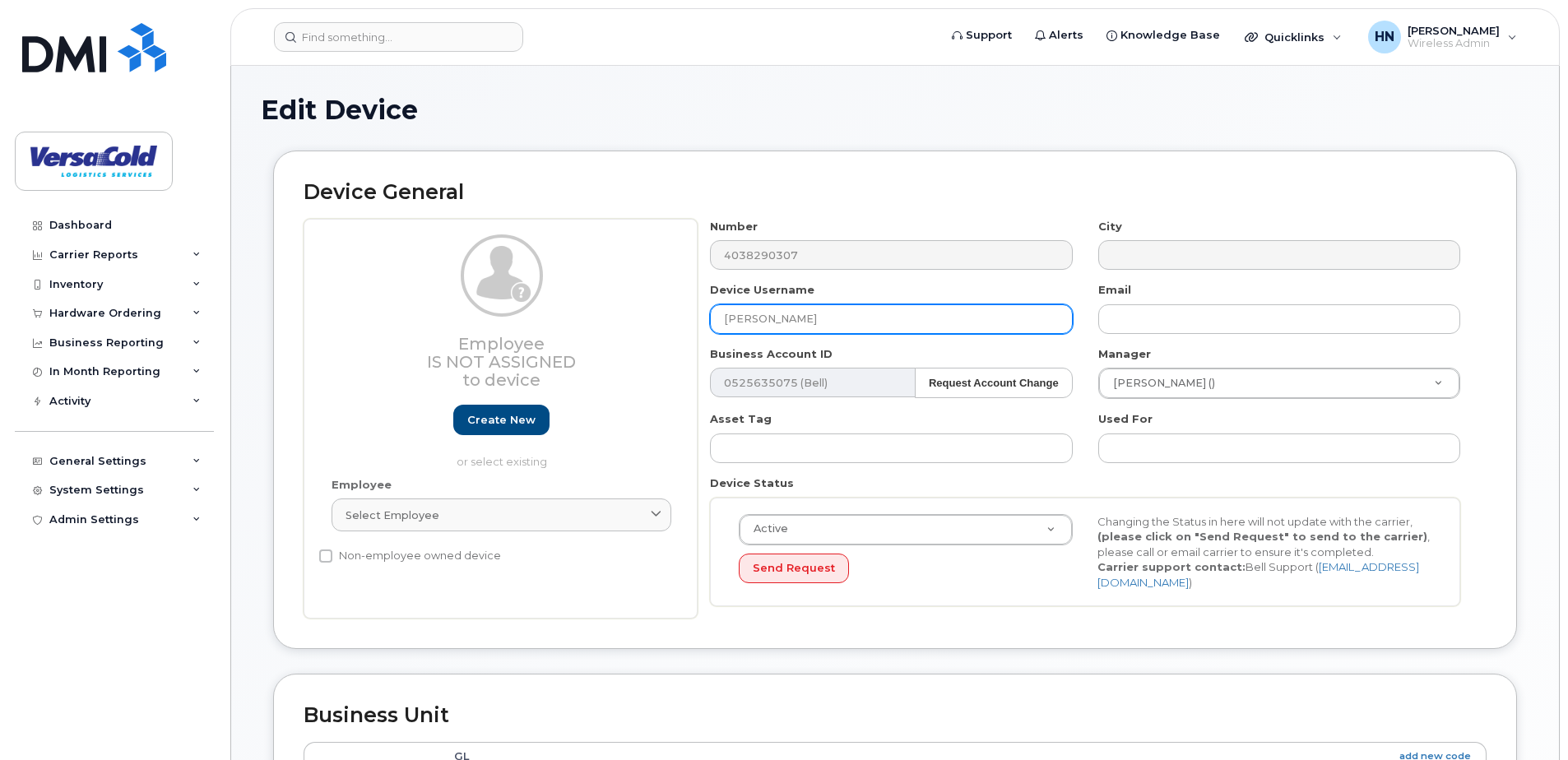
click at [962, 322] on input "[PERSON_NAME]" at bounding box center [890, 319] width 362 height 30
paste input "Jellow"
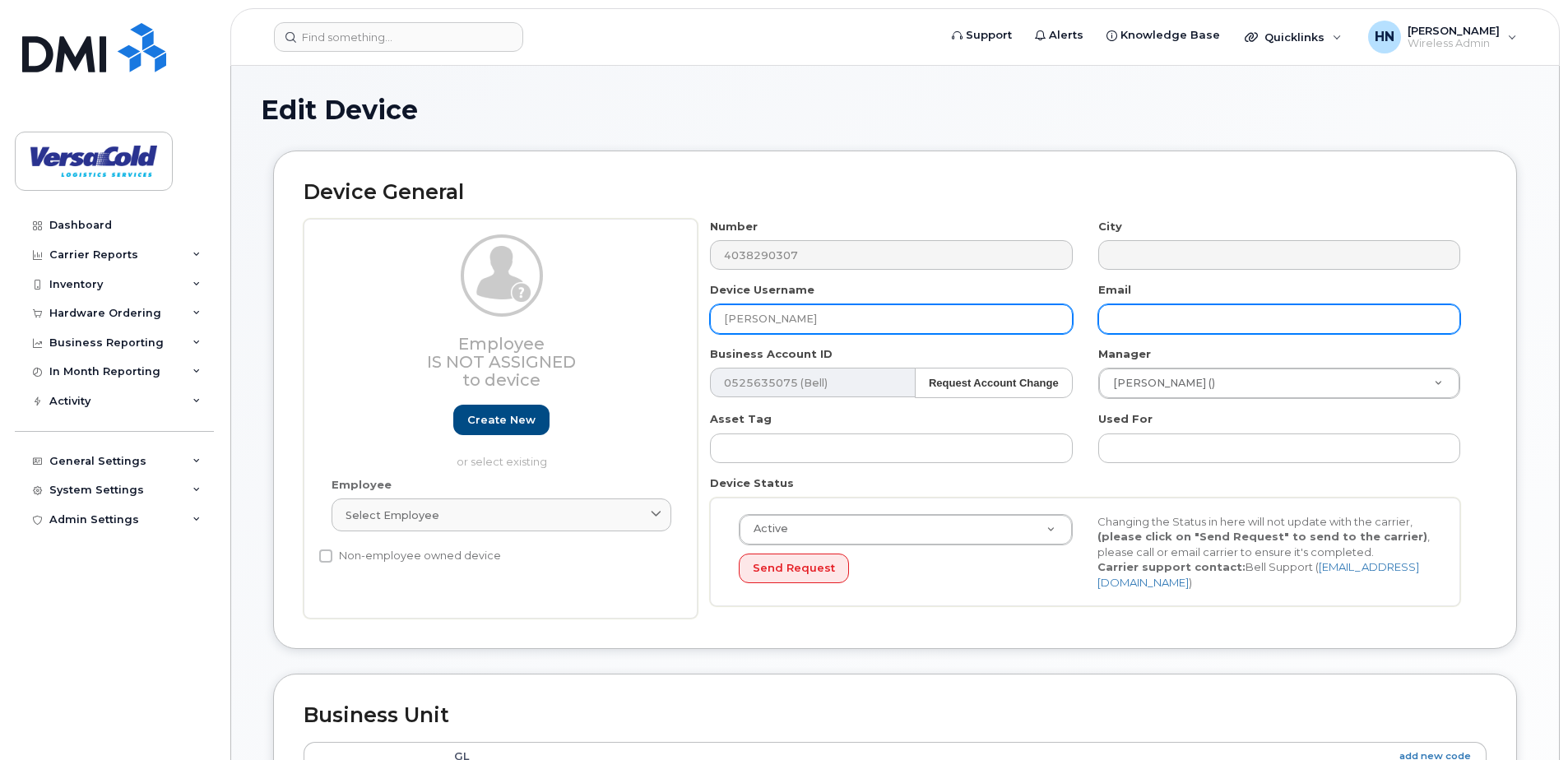
type input "[PERSON_NAME]"
click at [1181, 317] on input "text" at bounding box center [1279, 319] width 362 height 30
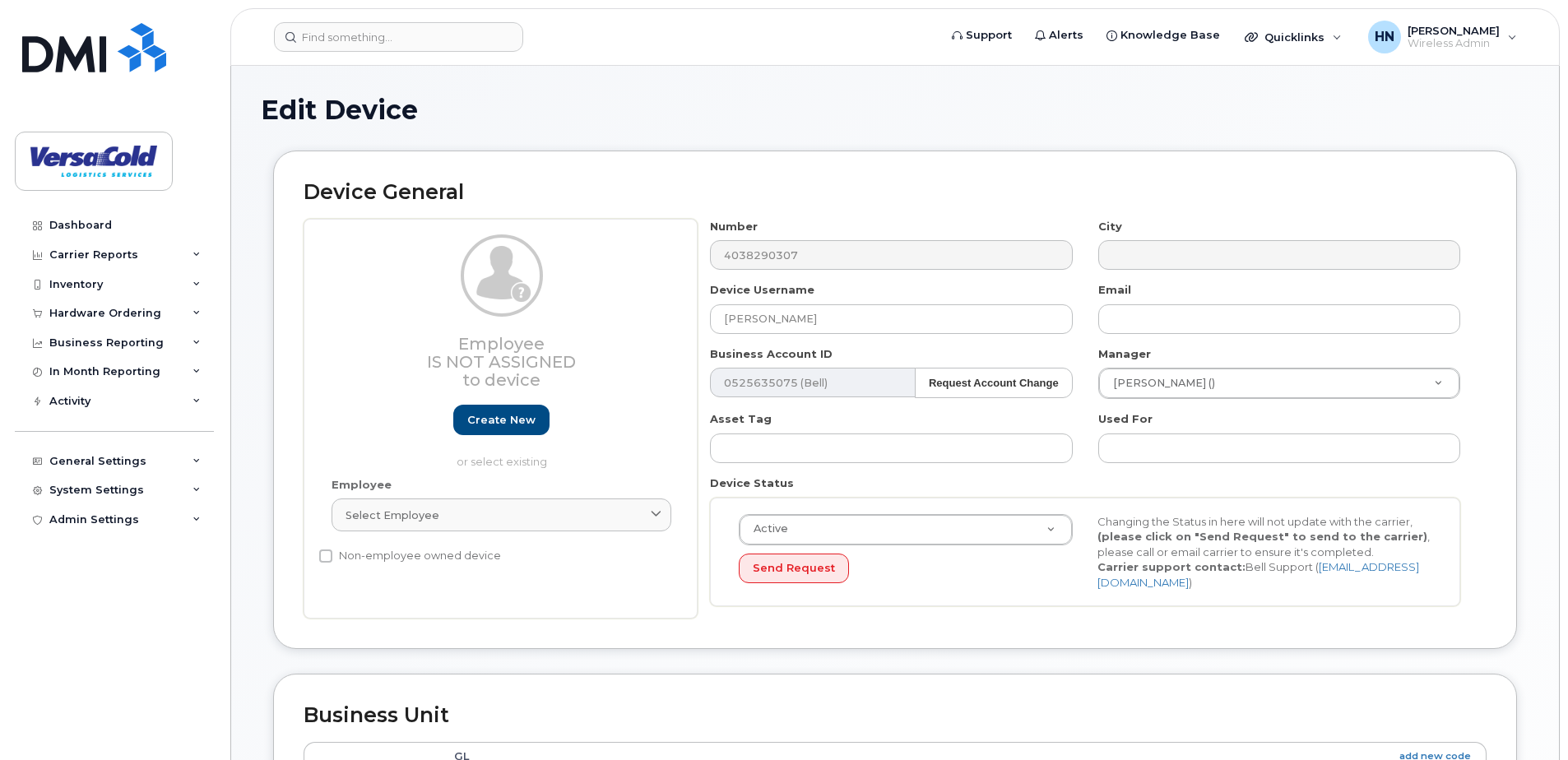
click at [1538, 407] on div "Edit Device Device General Employee Is not assigned to device Create new or sel…" at bounding box center [894, 730] width 1327 height 1329
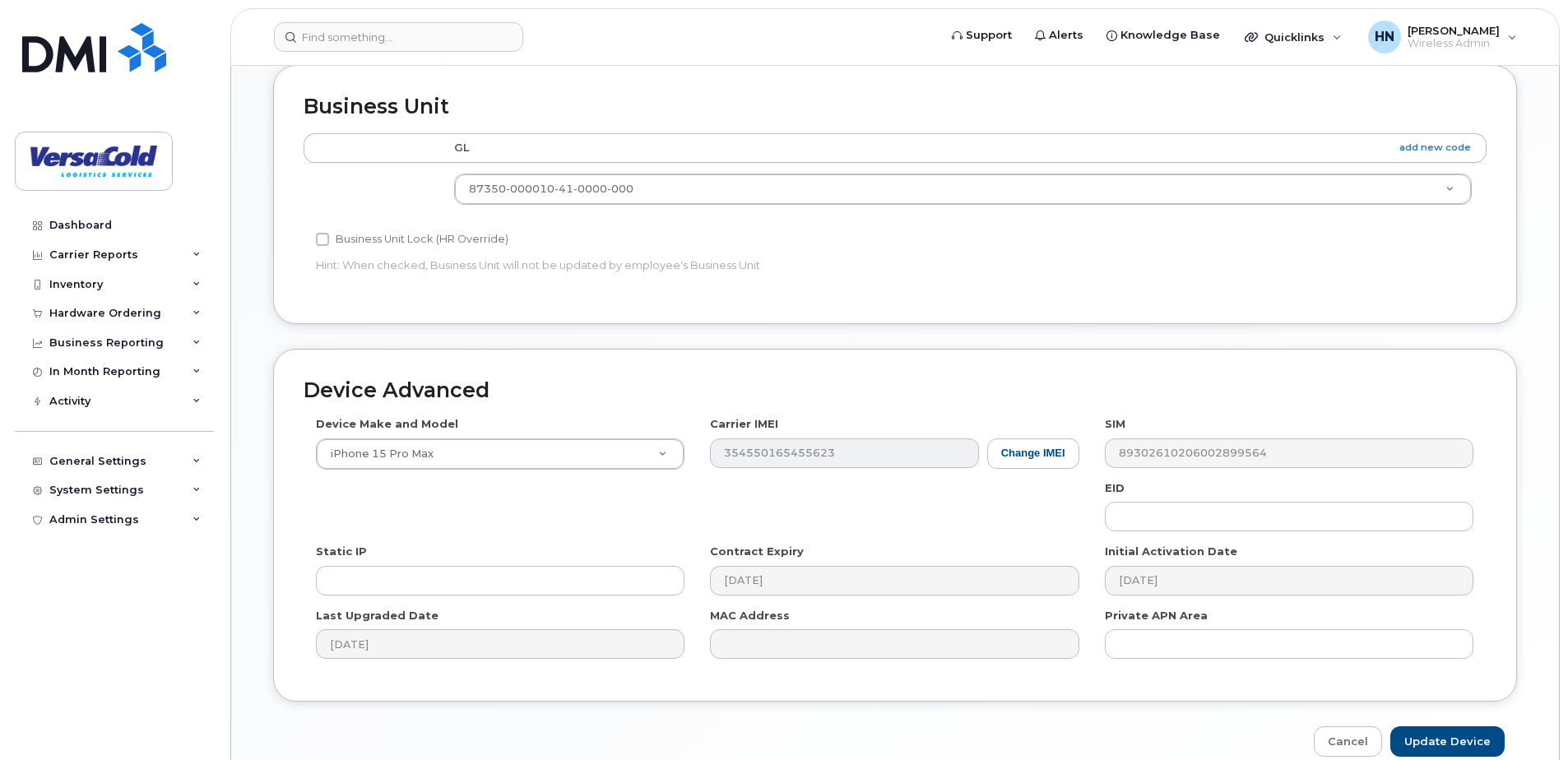
scroll to position [687, 0]
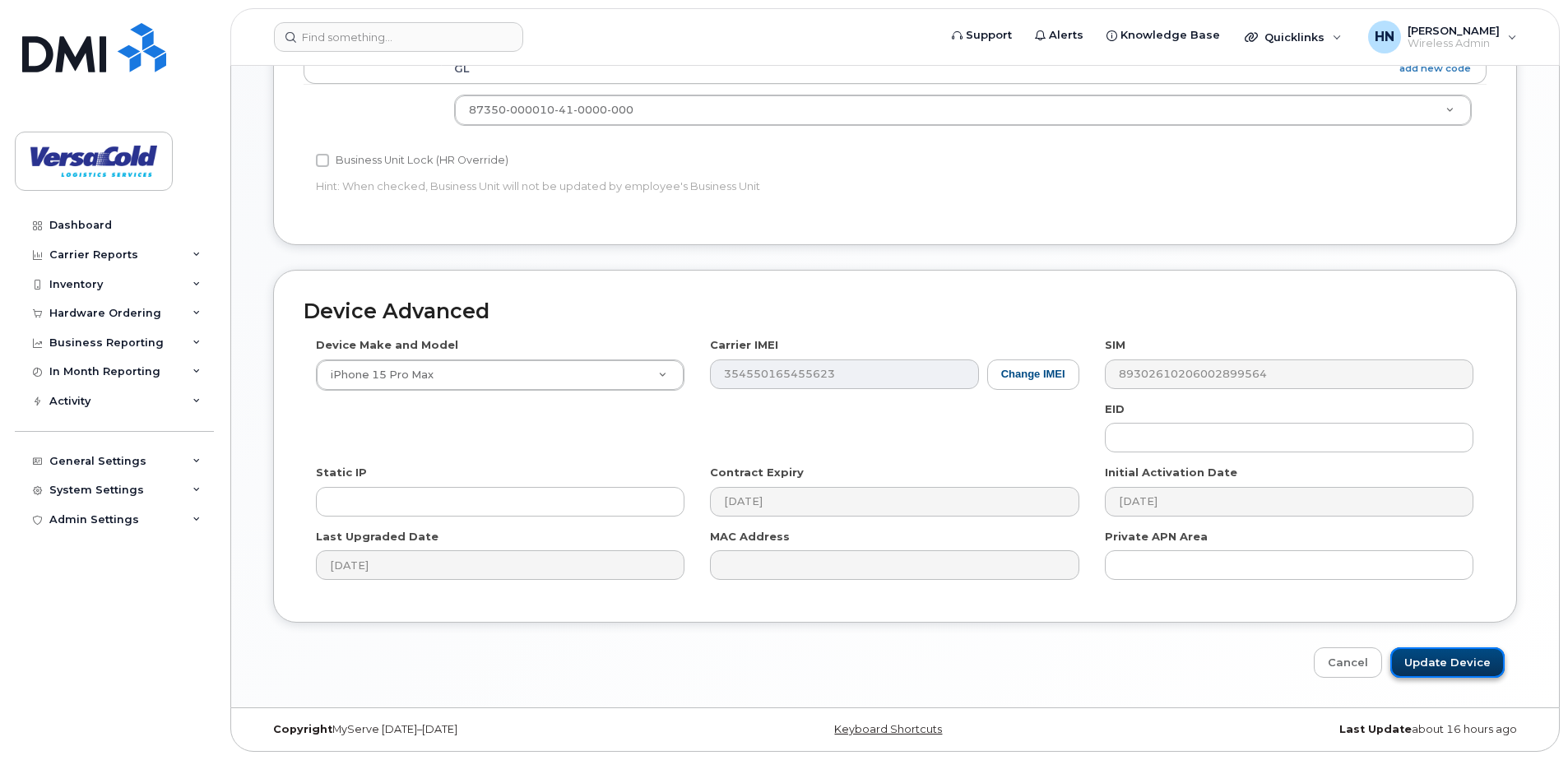
click at [1450, 663] on input "Update Device" at bounding box center [1447, 662] width 115 height 30
type input "Saving..."
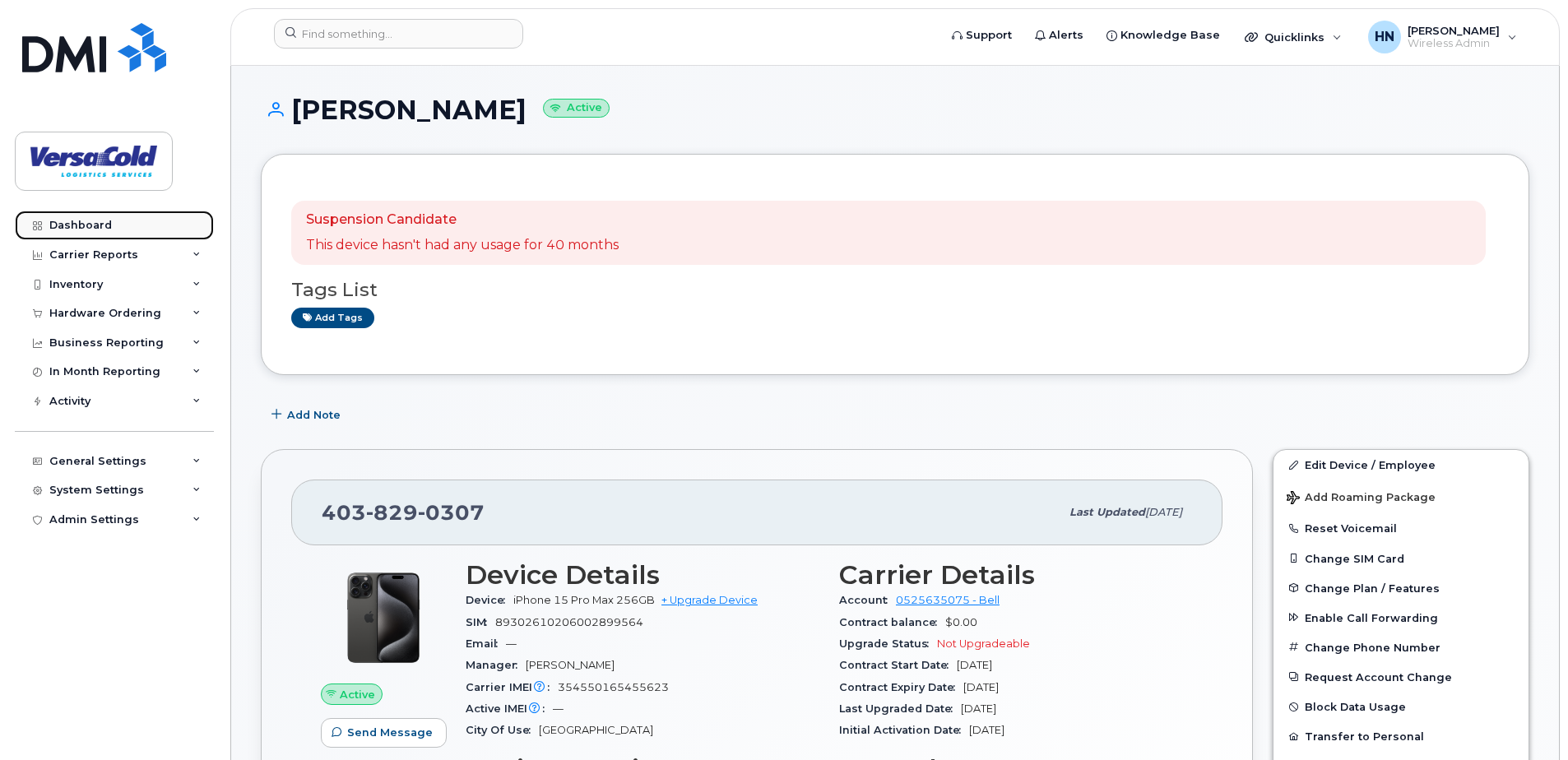
click at [101, 221] on div "Dashboard" at bounding box center [81, 225] width 63 height 13
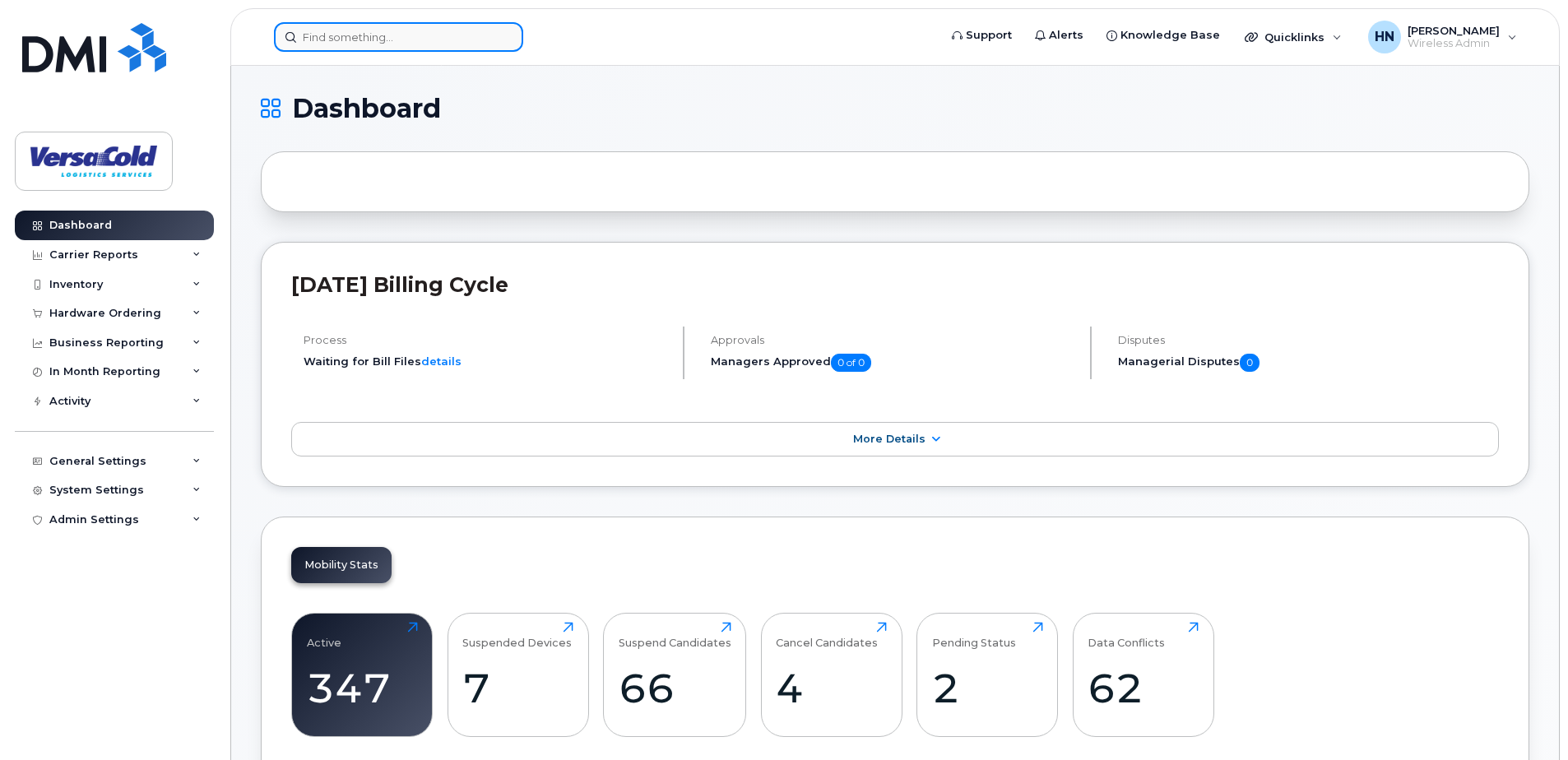
click at [514, 47] on div at bounding box center [398, 37] width 249 height 30
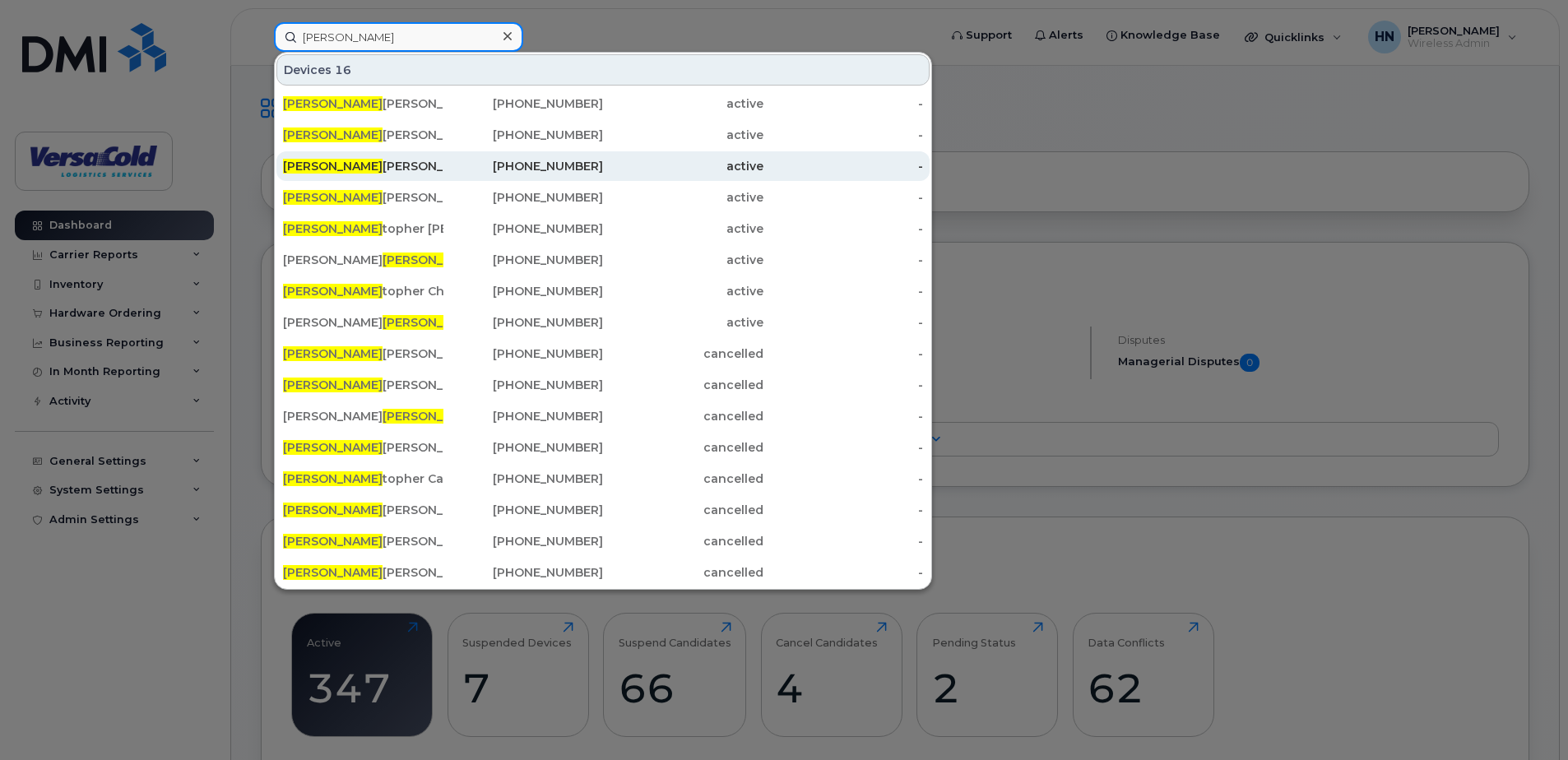
type input "chris"
click at [583, 163] on div "905-876-6308" at bounding box center [523, 167] width 161 height 16
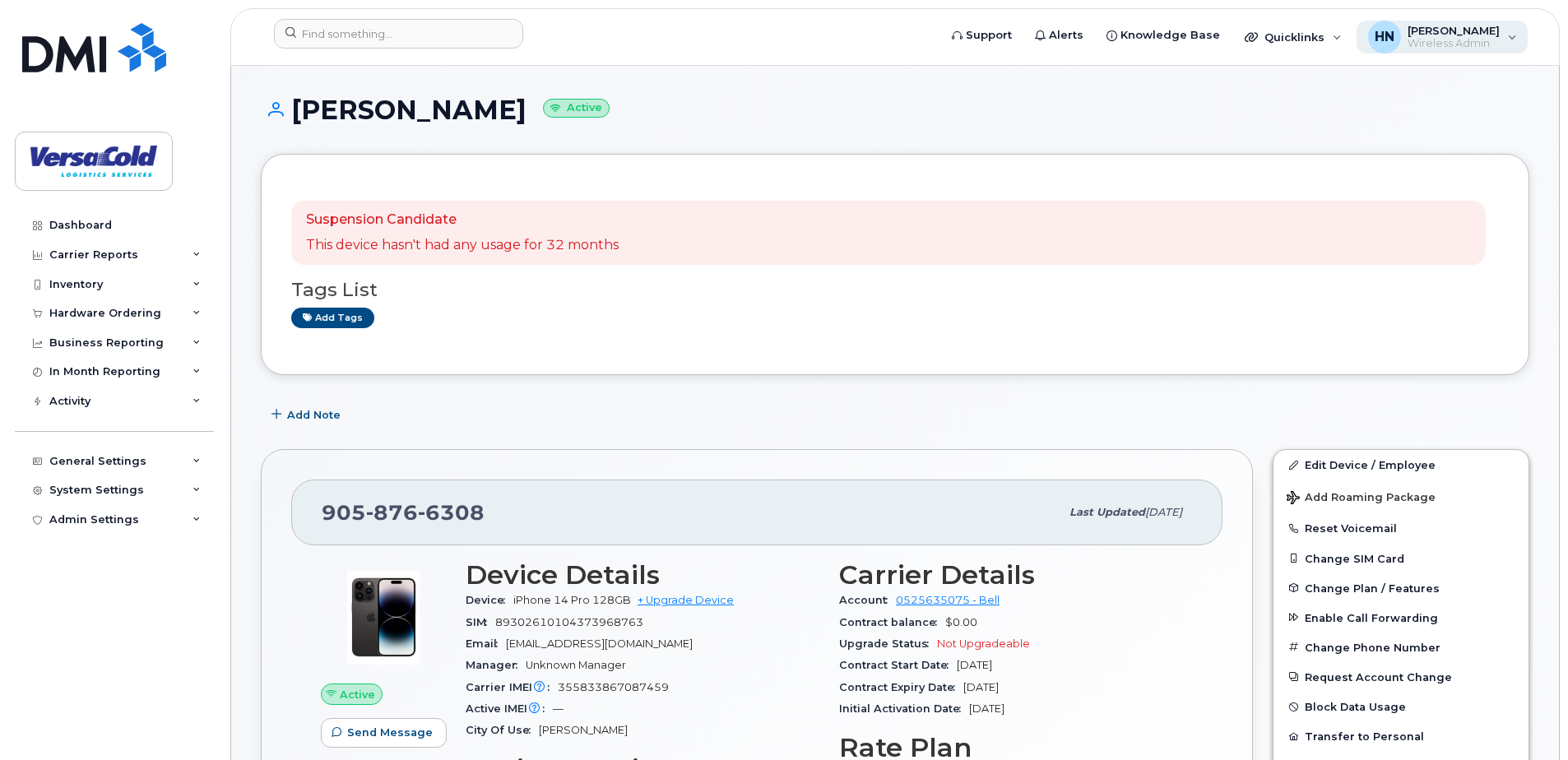
click at [1495, 42] on span "Wireless Admin" at bounding box center [1453, 44] width 92 height 13
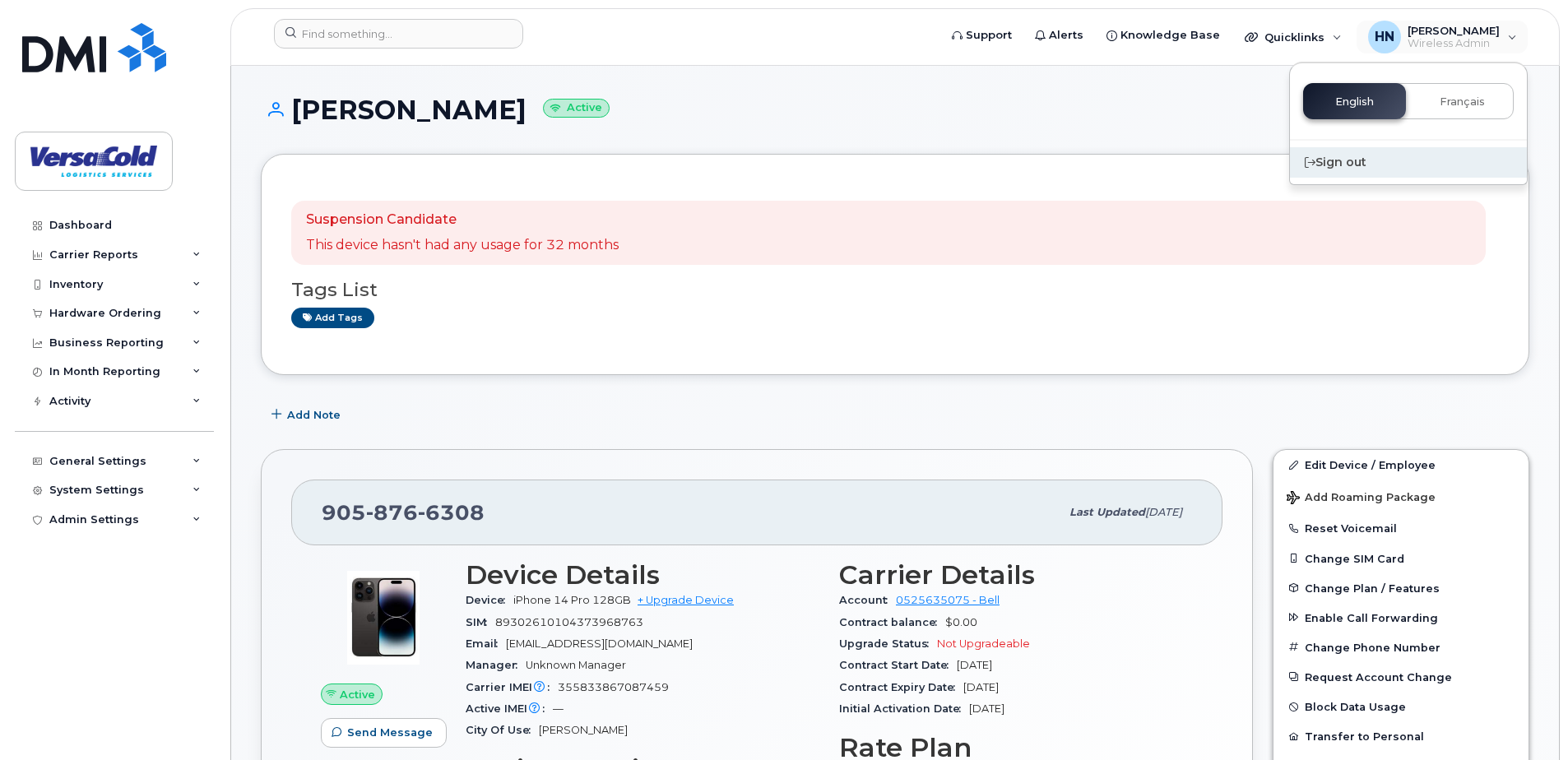
click at [1362, 166] on div "Sign out" at bounding box center [1407, 162] width 237 height 30
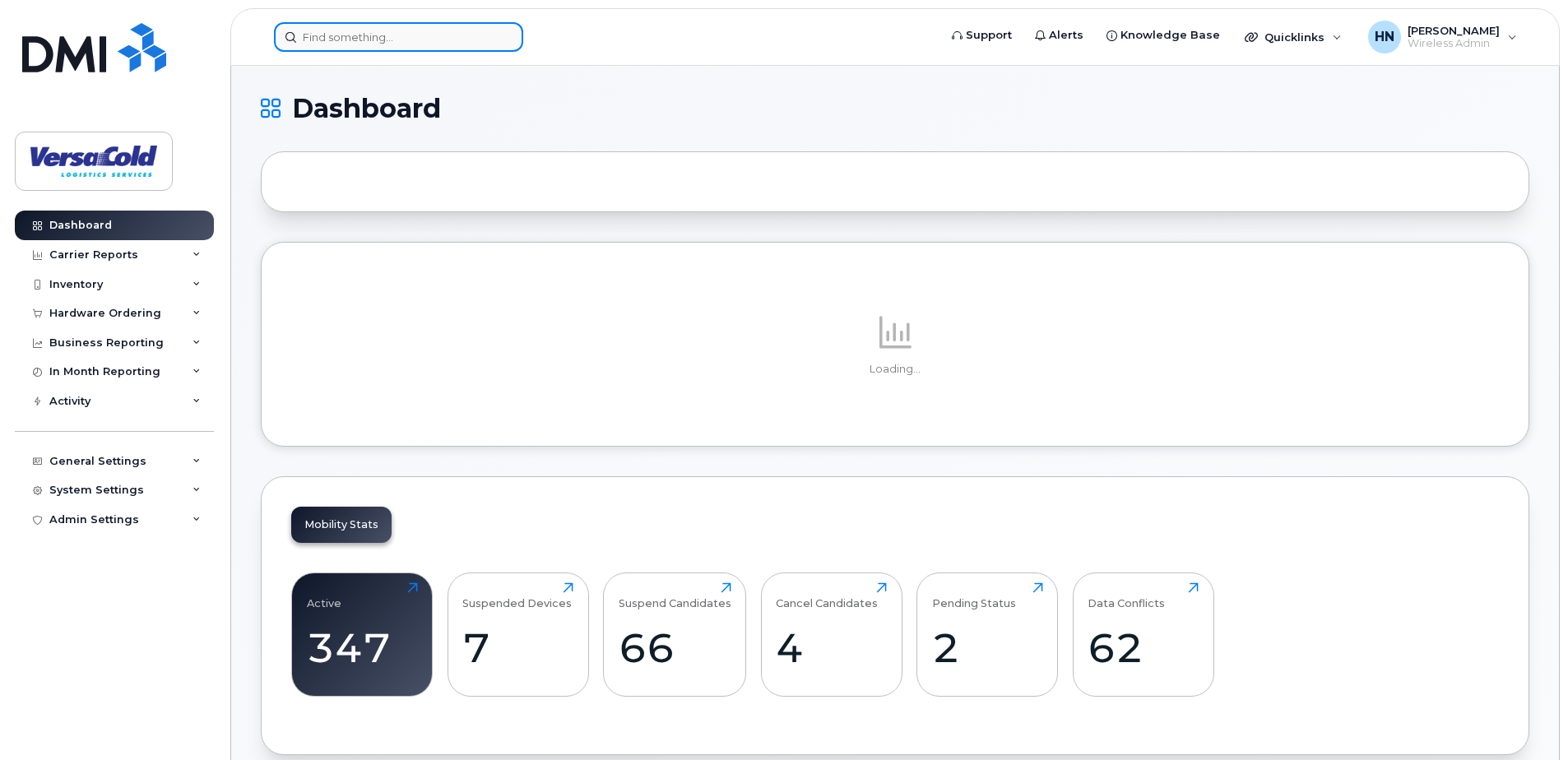
click at [336, 32] on input at bounding box center [398, 37] width 249 height 30
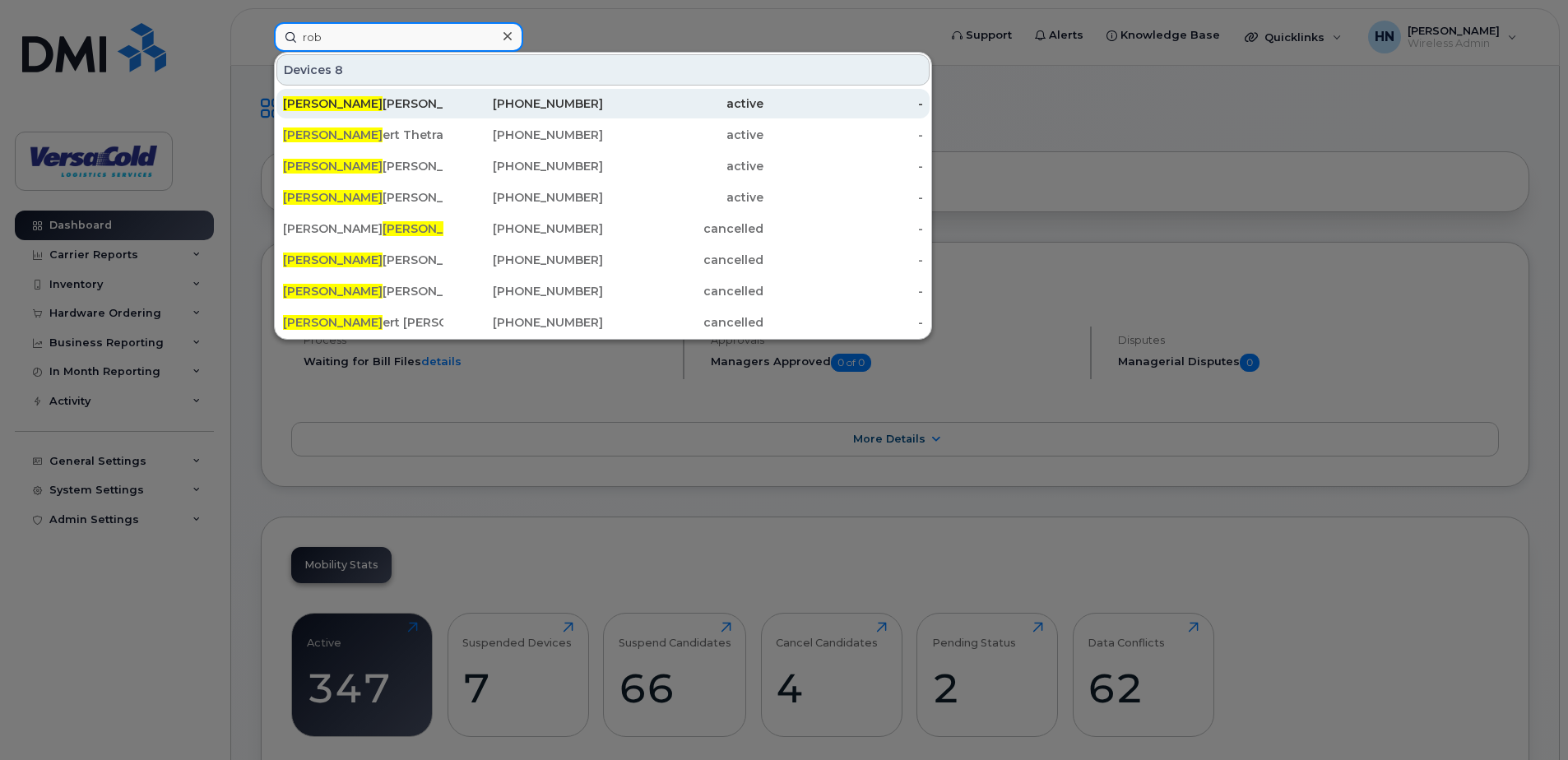
type input "rob"
click at [500, 105] on div "519-533-9084" at bounding box center [523, 104] width 161 height 16
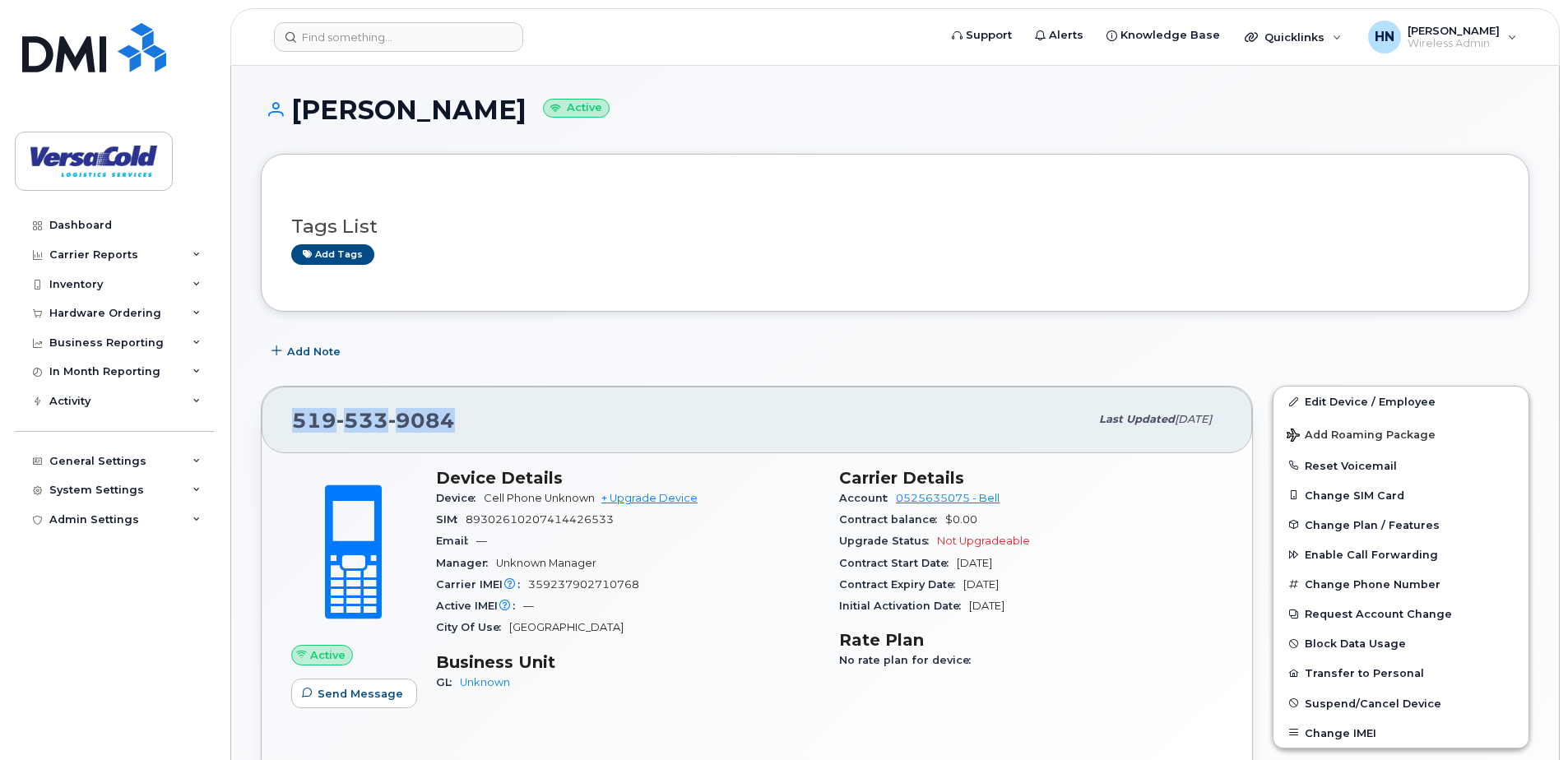
drag, startPoint x: 460, startPoint y: 424, endPoint x: 297, endPoint y: 415, distance: 163.2
click at [297, 415] on div "[PHONE_NUMBER]" at bounding box center [690, 420] width 797 height 35
copy span "[PHONE_NUMBER]"
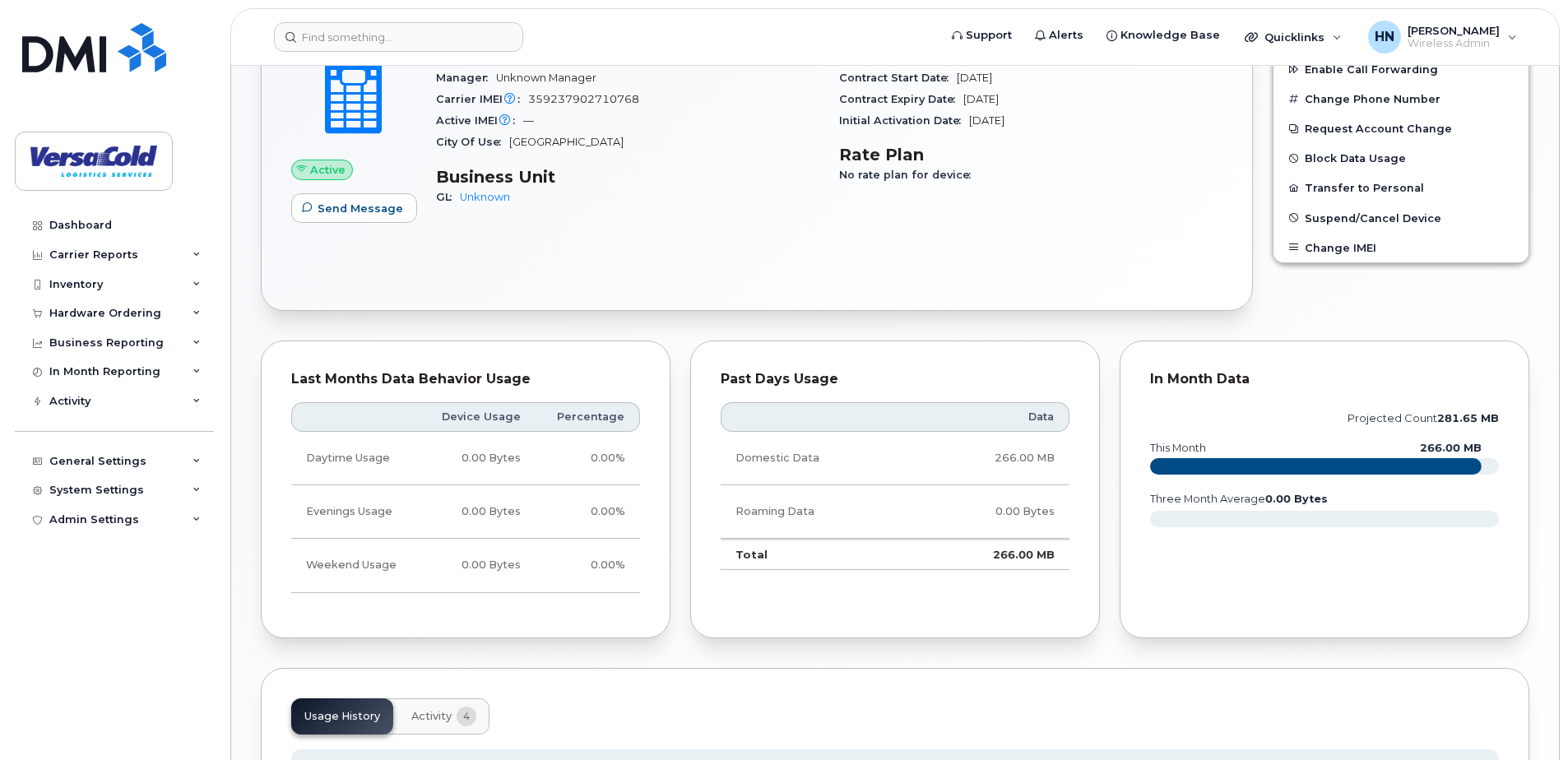
scroll to position [575, 0]
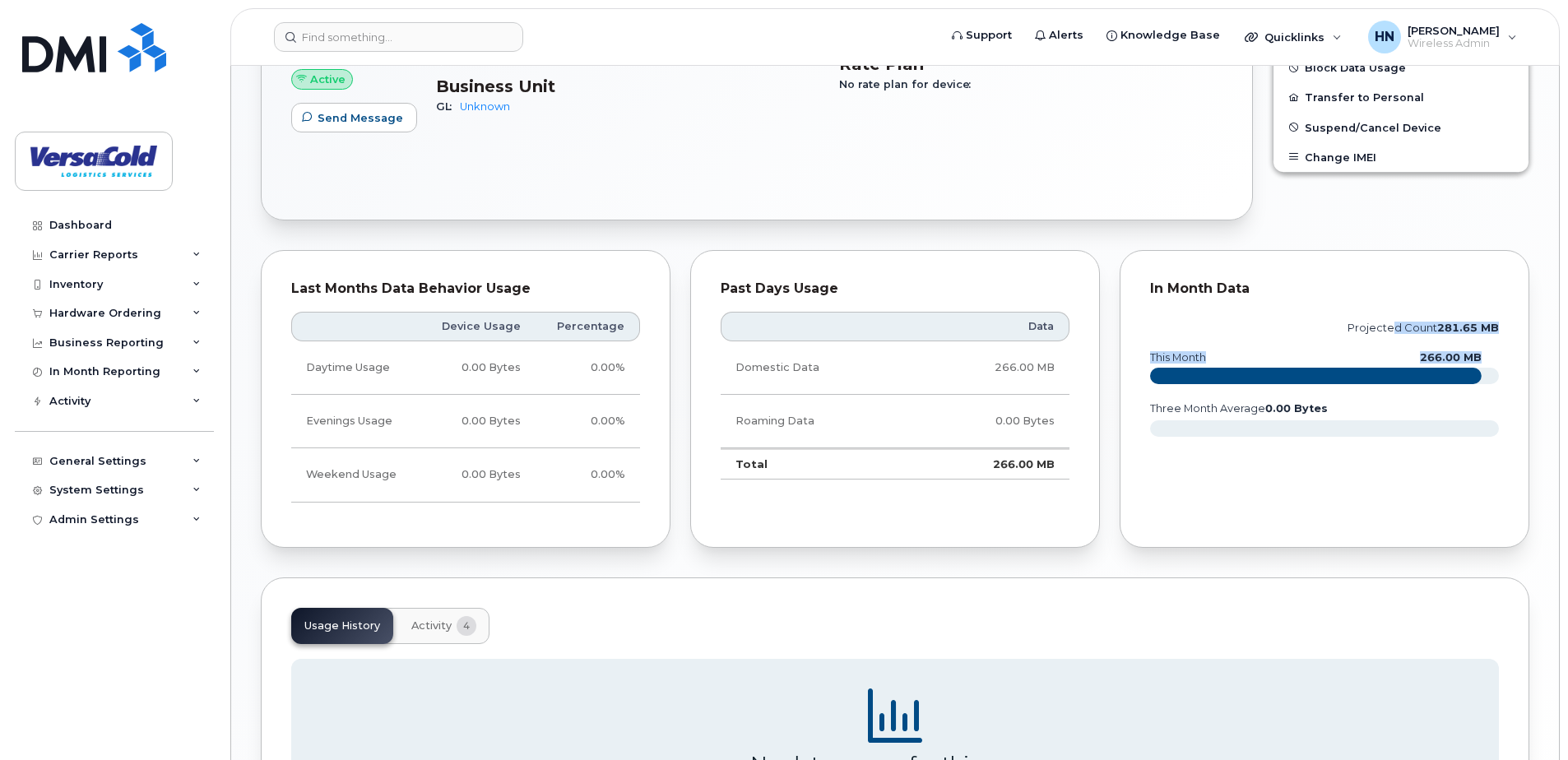
drag, startPoint x: 1495, startPoint y: 350, endPoint x: 1393, endPoint y: 355, distance: 102.1
click at [1393, 355] on icon "projected count 281.65 MB this month 266.00 MB three month average 0.00 Bytes" at bounding box center [1324, 386] width 349 height 148
drag, startPoint x: 1393, startPoint y: 355, endPoint x: 1425, endPoint y: 418, distance: 70.7
click at [1425, 418] on icon "projected count 281.65 MB this month 266.00 MB three month average 0.00 Bytes" at bounding box center [1324, 386] width 349 height 148
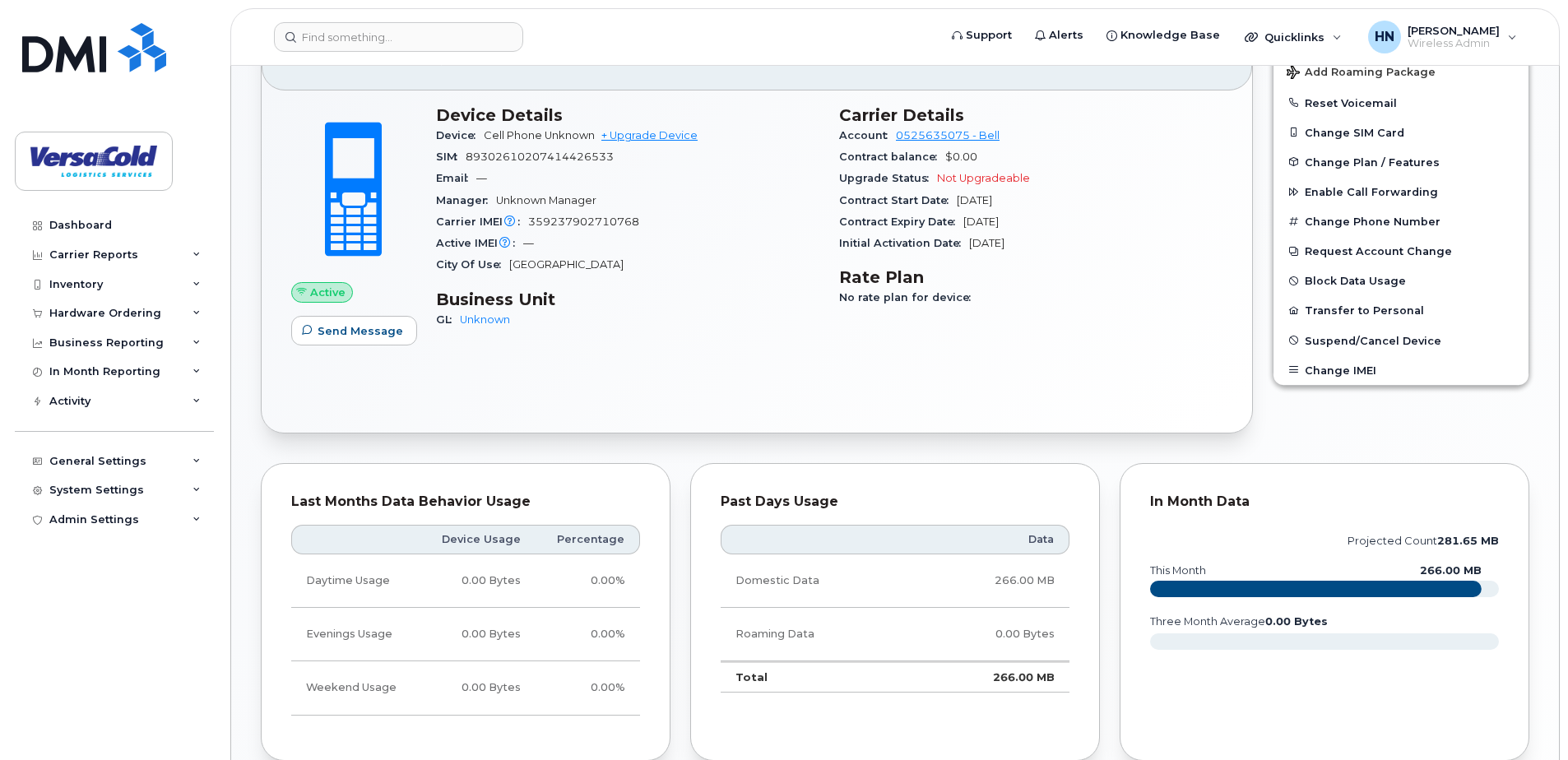
scroll to position [0, 0]
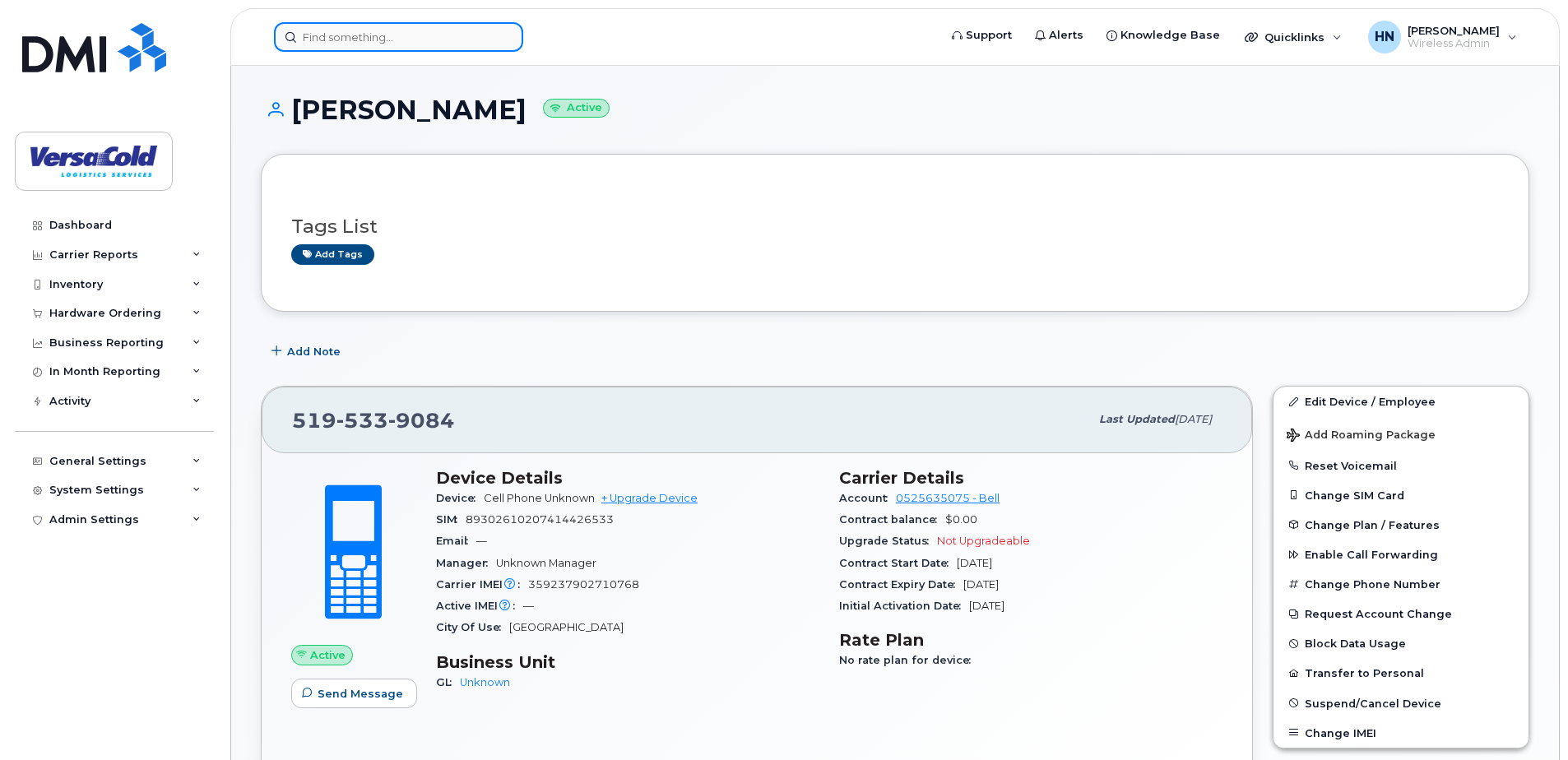
click at [433, 45] on input at bounding box center [398, 37] width 249 height 30
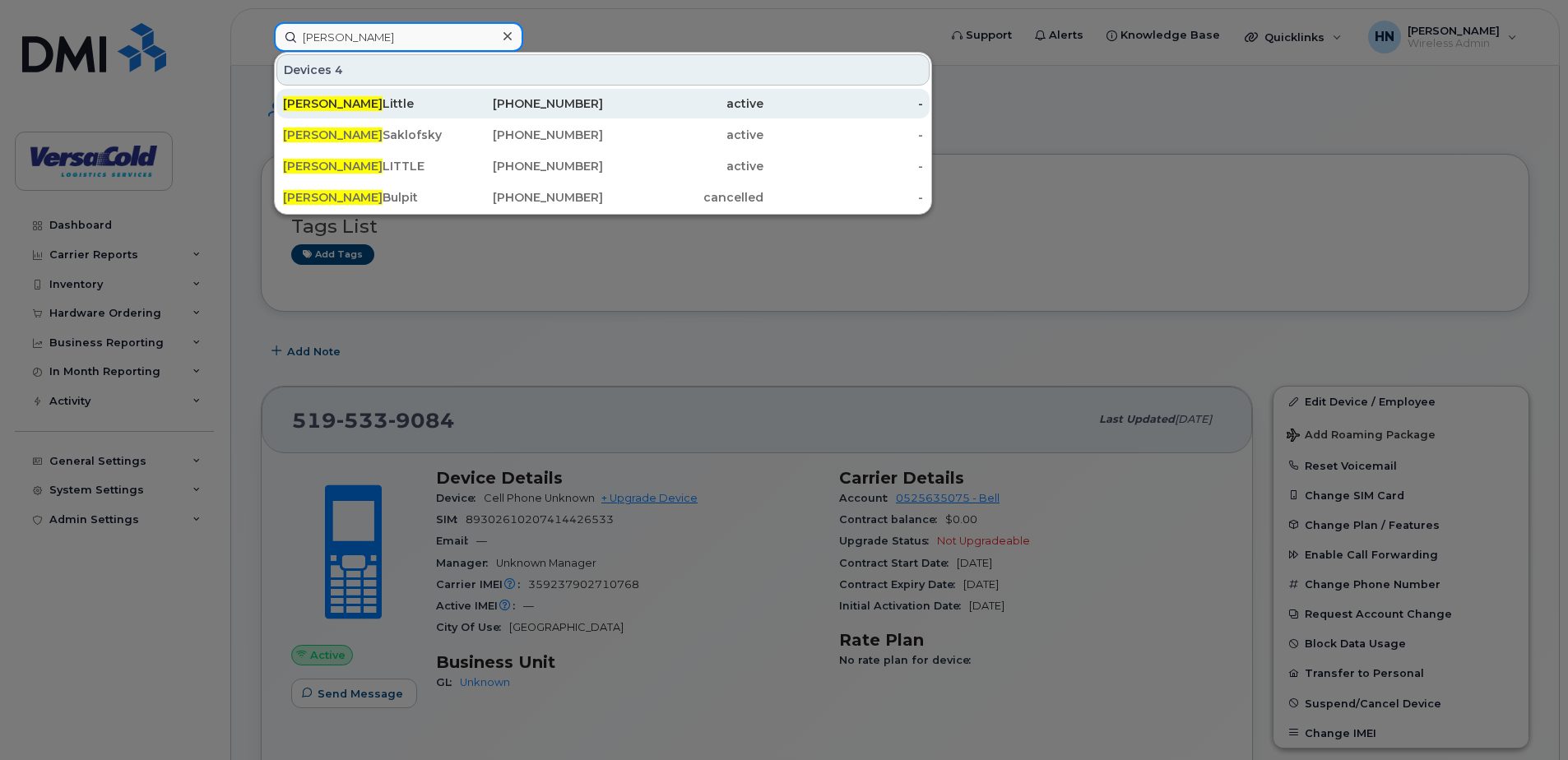
type input "sean"
click at [415, 110] on div "Sean Little" at bounding box center [363, 104] width 161 height 16
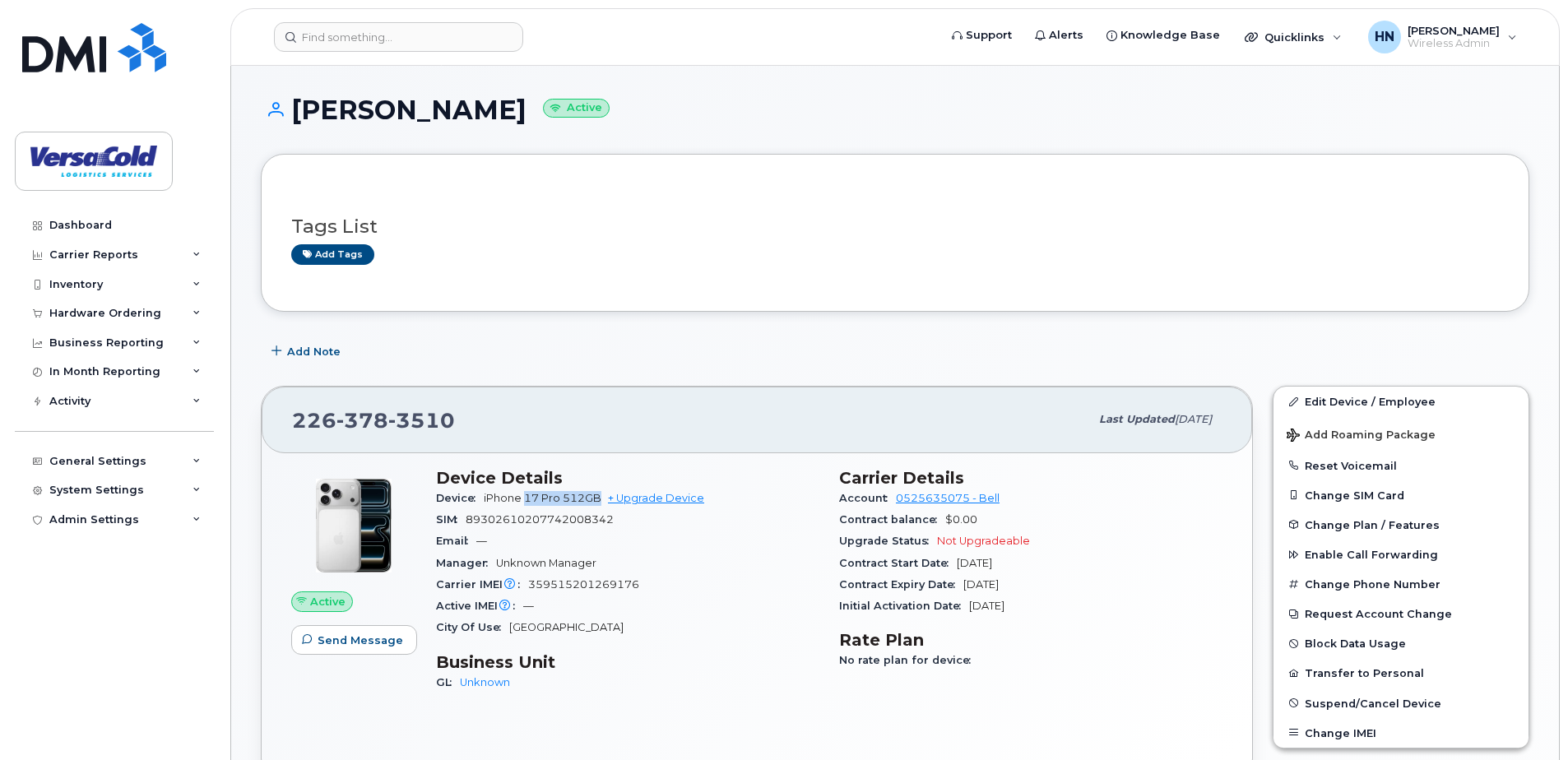
drag, startPoint x: 527, startPoint y: 497, endPoint x: 599, endPoint y: 500, distance: 72.1
click at [599, 500] on span "iPhone 17 Pro 512GB" at bounding box center [542, 498] width 118 height 12
drag, startPoint x: 599, startPoint y: 500, endPoint x: 735, endPoint y: 588, distance: 162.0
click at [735, 588] on div "Carrier IMEI Carrier IMEI is reported during the last billing cycle or change o…" at bounding box center [627, 584] width 383 height 21
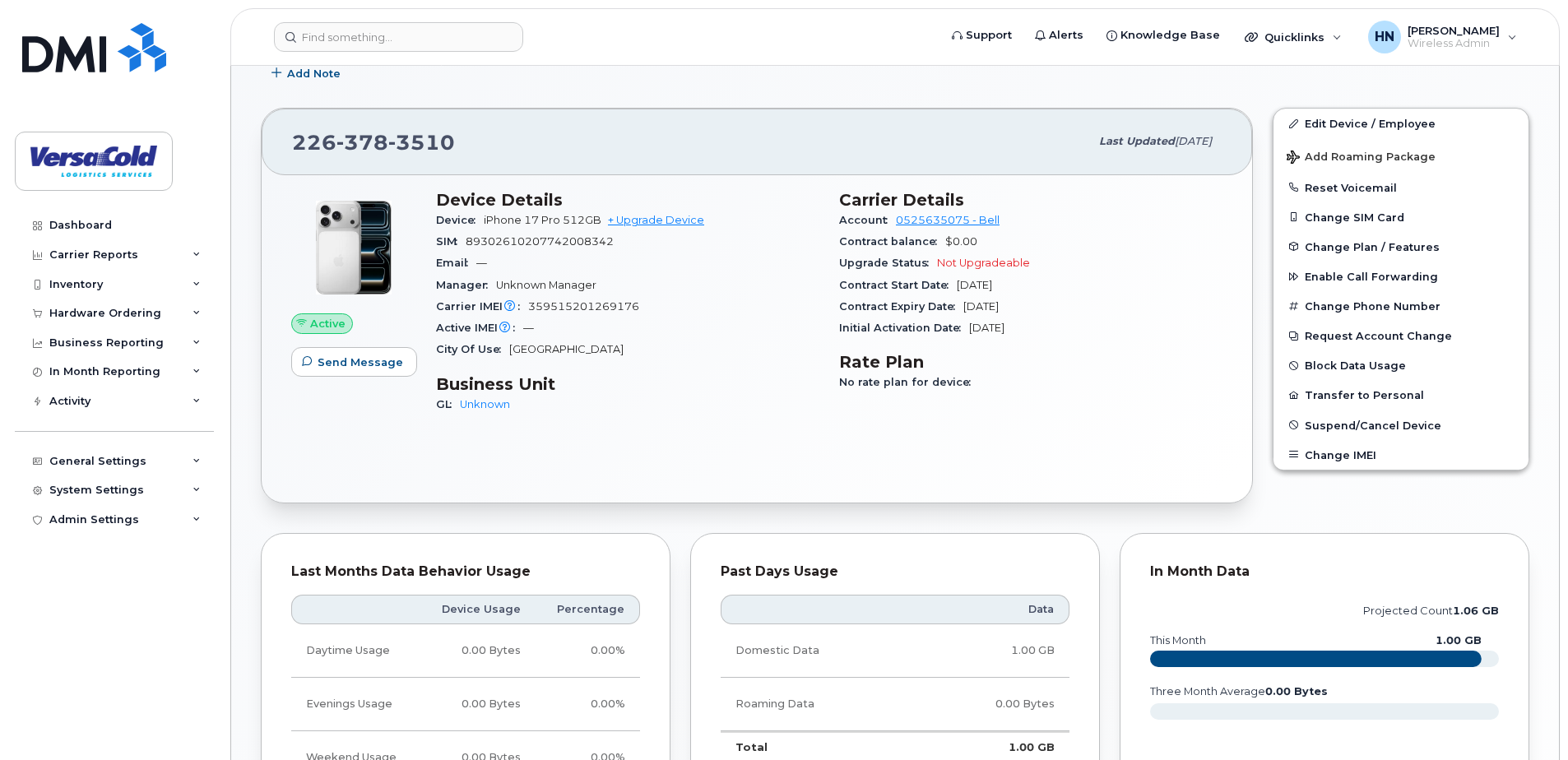
scroll to position [191, 0]
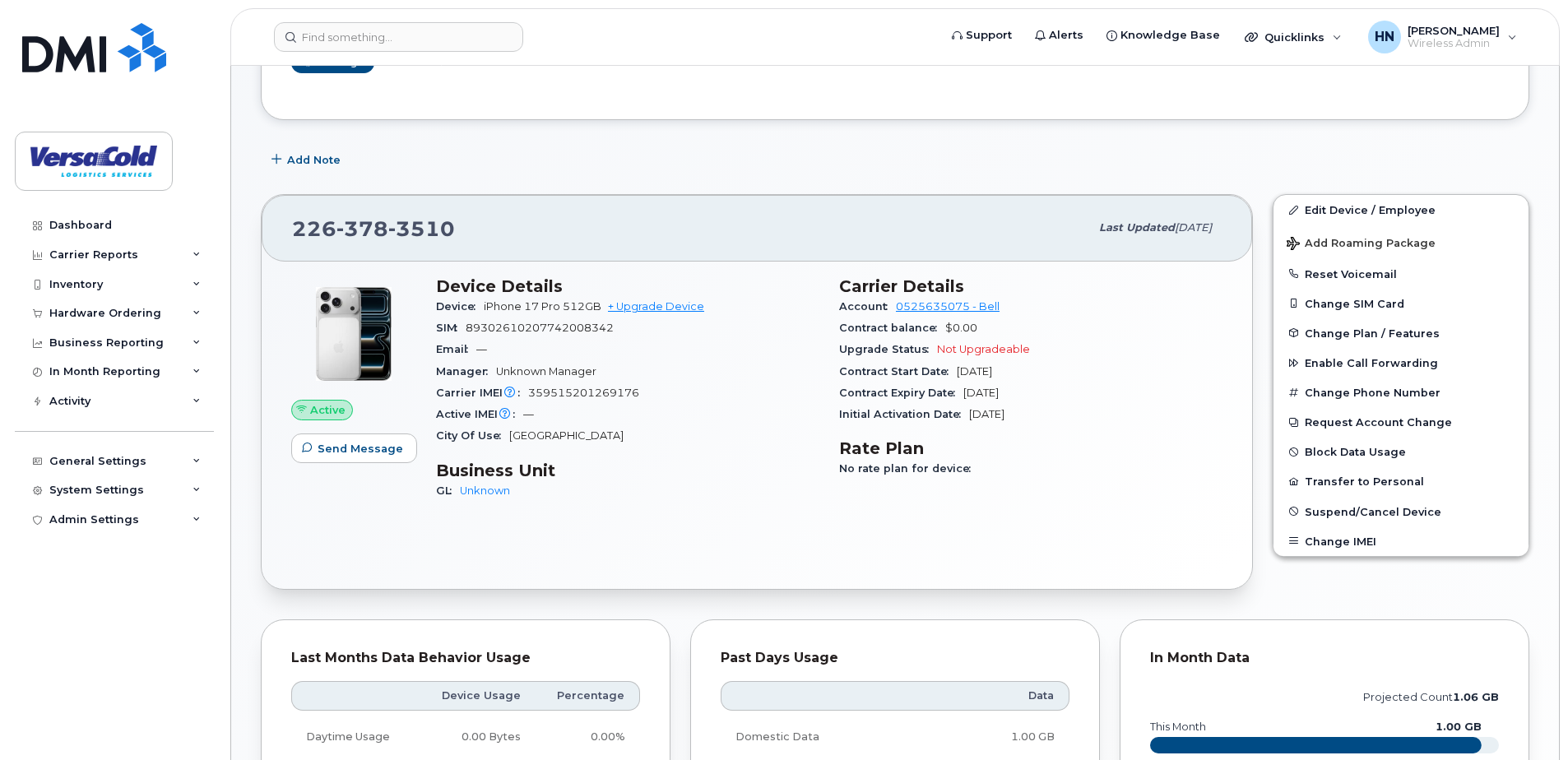
click at [1139, 411] on div "Initial Activation Date [DATE]" at bounding box center [1030, 415] width 383 height 21
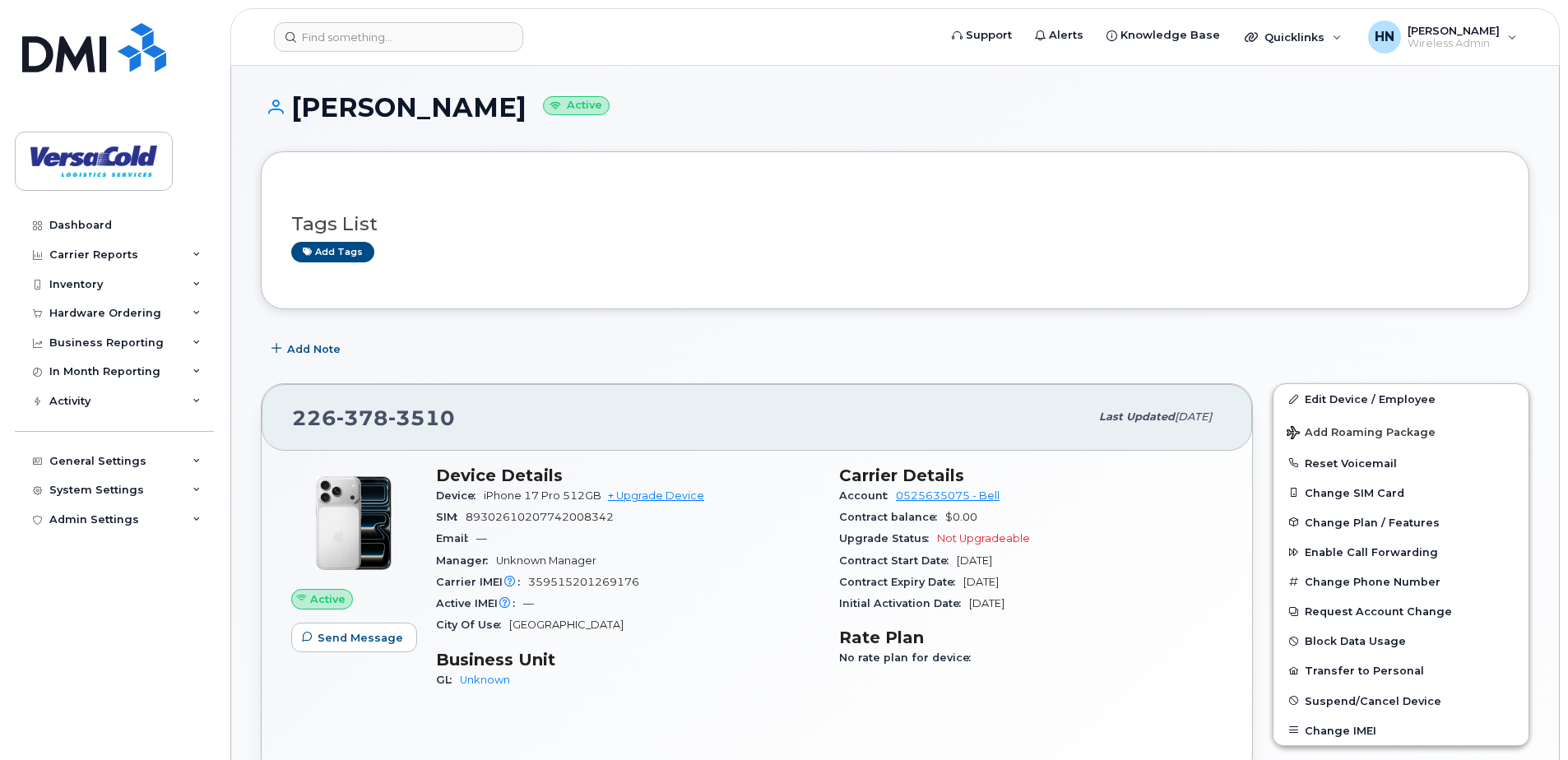
scroll to position [0, 0]
click at [762, 277] on div "Tags List Add tags" at bounding box center [894, 232] width 1208 height 97
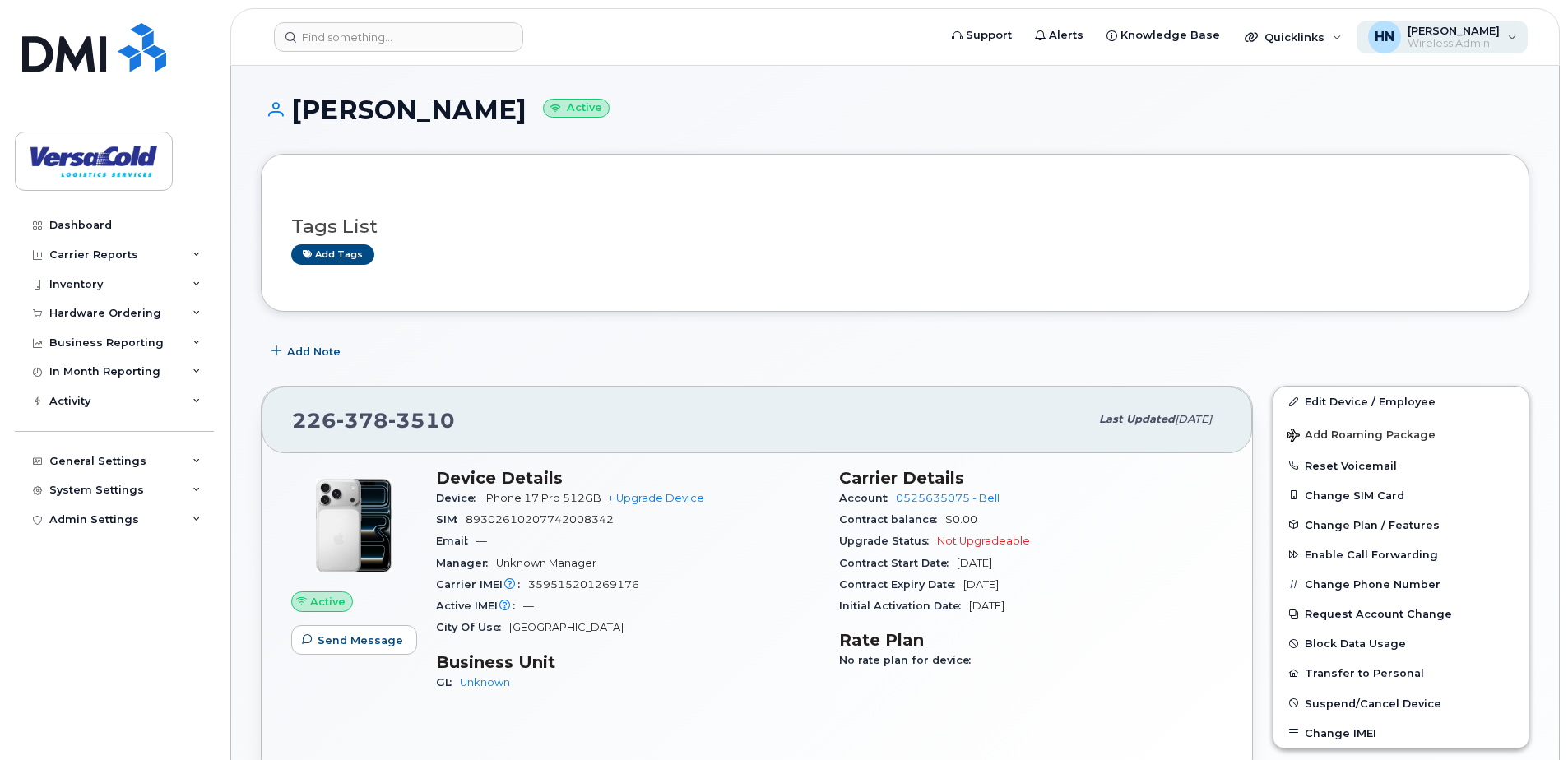
click at [1481, 37] on span "Wireless Admin" at bounding box center [1453, 44] width 92 height 13
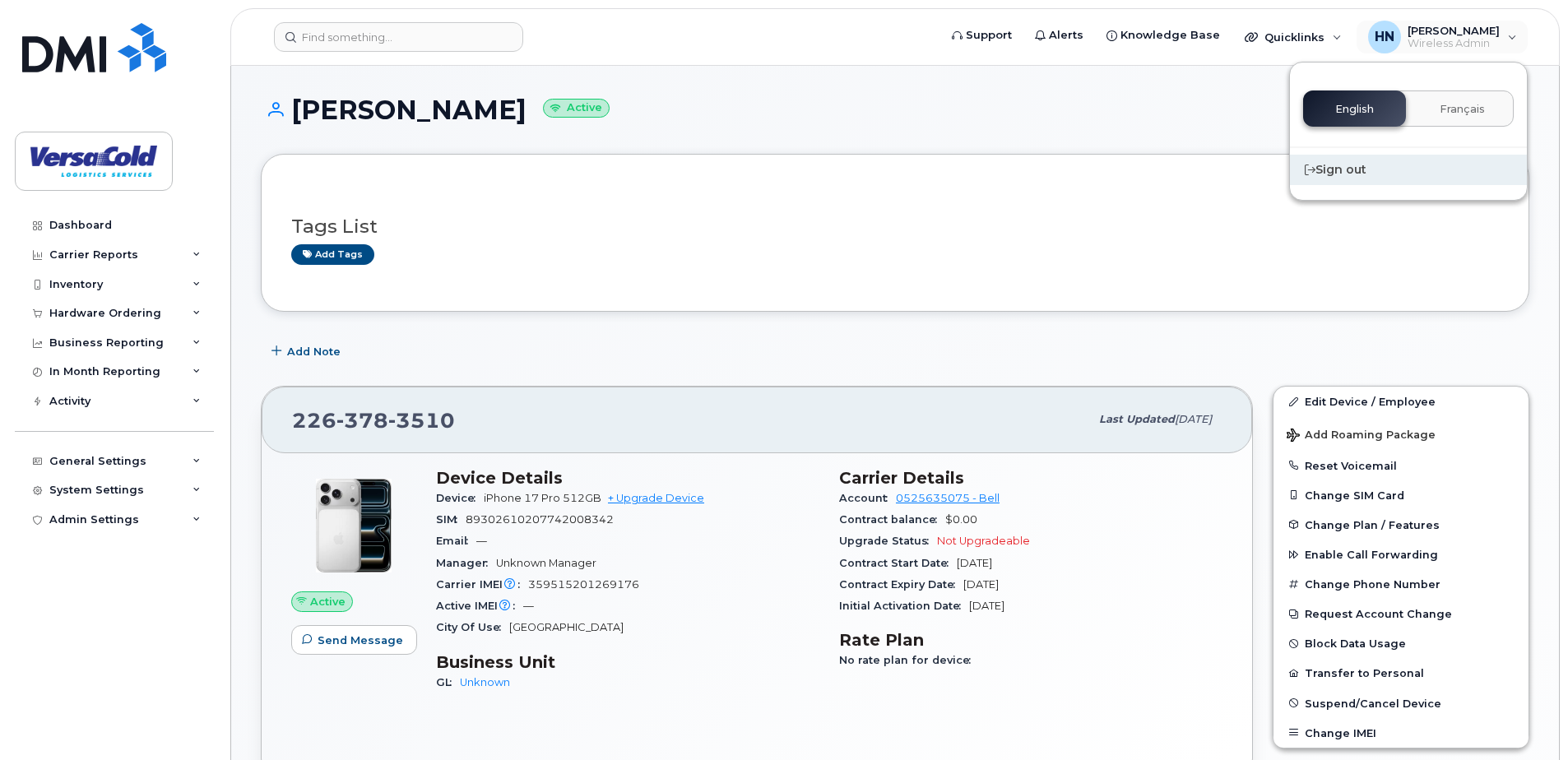
click at [1368, 171] on div "Sign out" at bounding box center [1407, 170] width 237 height 30
